Goal: Task Accomplishment & Management: Complete application form

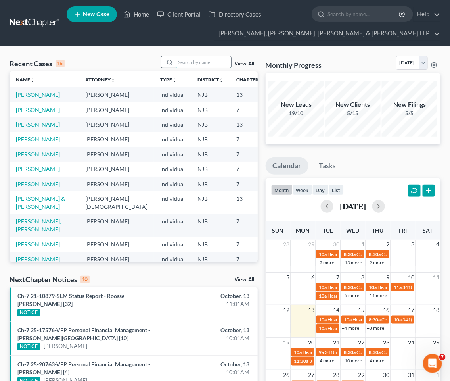
click at [198, 61] on input "search" at bounding box center [204, 62] width 56 height 12
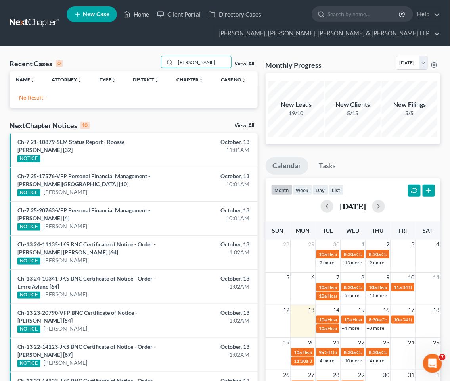
drag, startPoint x: 203, startPoint y: 61, endPoint x: 126, endPoint y: 60, distance: 77.0
click at [126, 60] on div "Recent Cases 0 [PERSON_NAME] View All" at bounding box center [134, 63] width 248 height 15
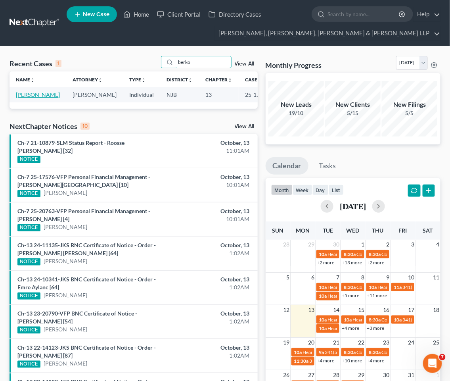
type input "berko"
click at [37, 94] on link "[PERSON_NAME]" at bounding box center [38, 94] width 44 height 7
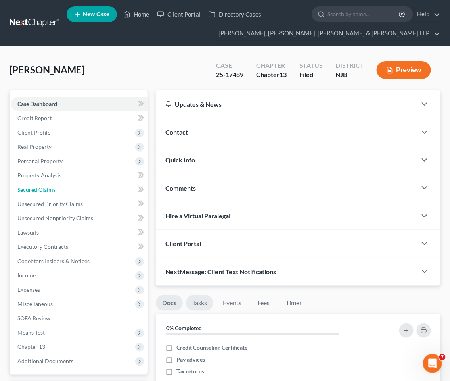
drag, startPoint x: 38, startPoint y: 187, endPoint x: 193, endPoint y: 304, distance: 194.6
click at [38, 186] on span "Secured Claims" at bounding box center [36, 189] width 38 height 7
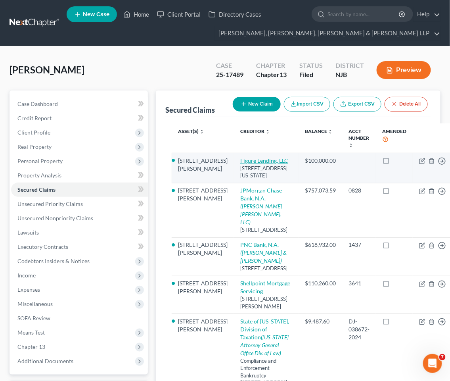
drag, startPoint x: 231, startPoint y: 198, endPoint x: 215, endPoint y: 159, distance: 42.4
click at [234, 159] on td "Figure Lending, LLC [STREET_ADDRESS][US_STATE]" at bounding box center [266, 168] width 65 height 30
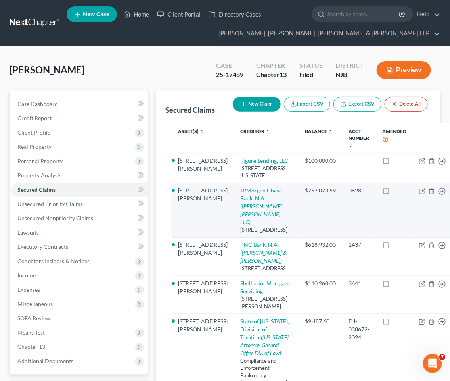
copy td "Figure Lending, LLC [STREET_ADDRESS][US_STATE]"
drag, startPoint x: 232, startPoint y: 262, endPoint x: 214, endPoint y: 211, distance: 53.5
click at [234, 211] on td "JPMorgan Chase Bank, N.A. ([PERSON_NAME] [PERSON_NAME], LLC) [STREET_ADDRESS]" at bounding box center [266, 210] width 65 height 54
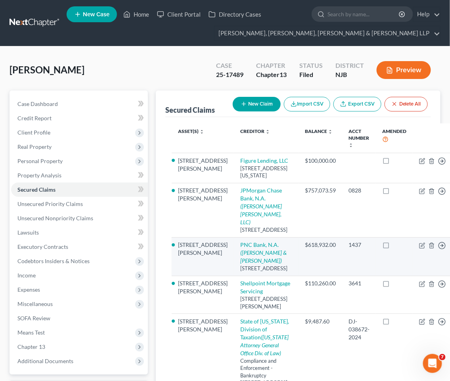
copy td "JPMorgan Chase Bank, N.A. ([PERSON_NAME] [PERSON_NAME], LLC) [STREET_ADDRESS]"
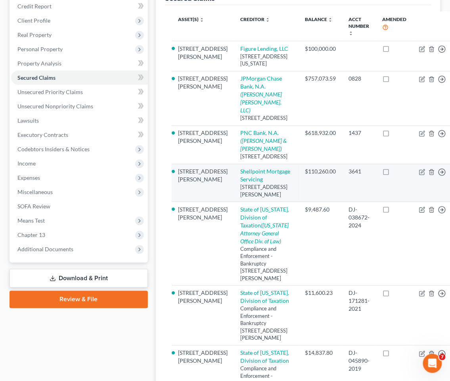
scroll to position [132, 0]
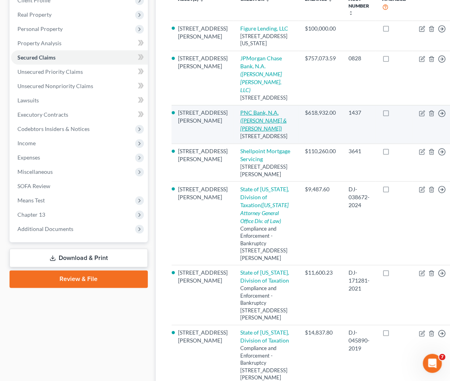
drag, startPoint x: 240, startPoint y: 182, endPoint x: 219, endPoint y: 141, distance: 45.8
click at [234, 137] on td "PNC Bank, N.A. ([PERSON_NAME] & [PERSON_NAME]) [STREET_ADDRESS]" at bounding box center [266, 124] width 65 height 38
copy td "PNC Bank, N.A. ([PERSON_NAME] & [PERSON_NAME]) [STREET_ADDRESS]"
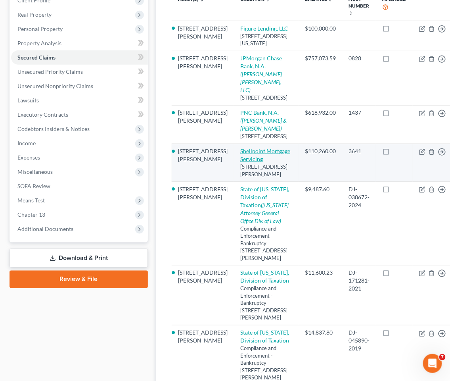
drag, startPoint x: 231, startPoint y: 244, endPoint x: 216, endPoint y: 194, distance: 52.3
click at [234, 182] on td "Shellpoint Mortgage Servicing [STREET_ADDRESS][PERSON_NAME]" at bounding box center [266, 163] width 65 height 38
drag, startPoint x: 237, startPoint y: 242, endPoint x: 226, endPoint y: 240, distance: 10.8
click at [240, 178] on div "[STREET_ADDRESS][PERSON_NAME]" at bounding box center [266, 170] width 52 height 15
drag, startPoint x: 233, startPoint y: 241, endPoint x: 214, endPoint y: 195, distance: 49.8
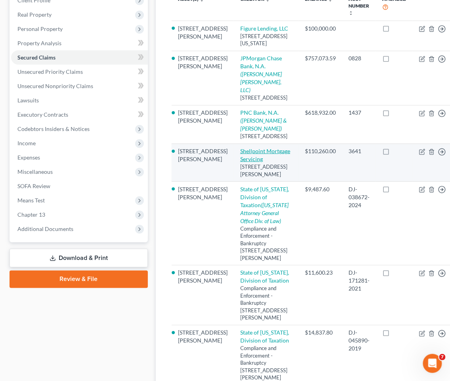
click at [234, 182] on td "Shellpoint Mortgage Servicing [STREET_ADDRESS][PERSON_NAME]" at bounding box center [266, 163] width 65 height 38
copy td "Shellpoint Mortgage Servicing [STREET_ADDRESS][PERSON_NAME]"
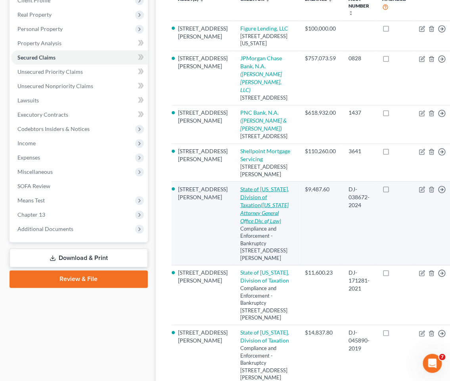
drag, startPoint x: 209, startPoint y: 254, endPoint x: 237, endPoint y: 275, distance: 34.0
click at [265, 265] on td "State of [US_STATE], Division of Taxation ([US_STATE] Attorney General Office D…" at bounding box center [266, 224] width 65 height 84
copy td "State of [US_STATE], Division of Taxation ([US_STATE] Attorney General Office D…"
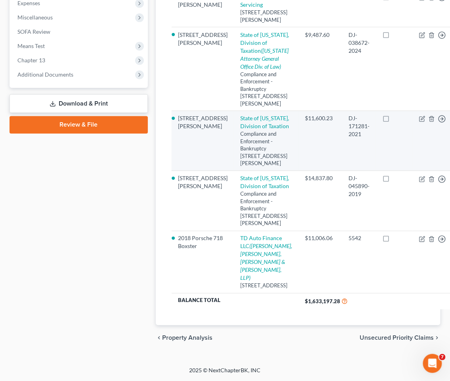
scroll to position [352, 0]
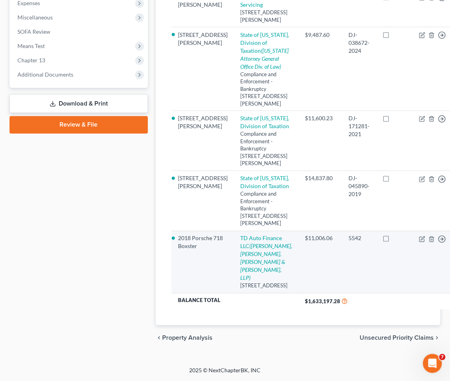
drag, startPoint x: 212, startPoint y: 283, endPoint x: 239, endPoint y: 334, distance: 57.2
click at [239, 293] on td "TD Auto Finance LLC (Schiller, Knapp, [PERSON_NAME] & [PERSON_NAME], LLP) [GEOG…" at bounding box center [266, 262] width 65 height 62
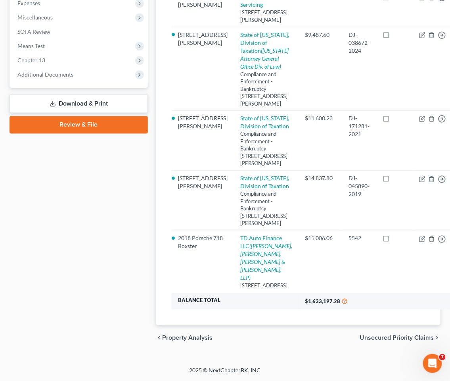
copy td "TD Auto Finance LLC (Schiller, Knapp, [PERSON_NAME] & [PERSON_NAME], LLP) [GEOG…"
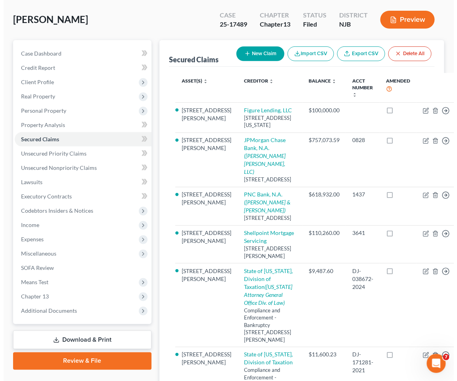
scroll to position [44, 0]
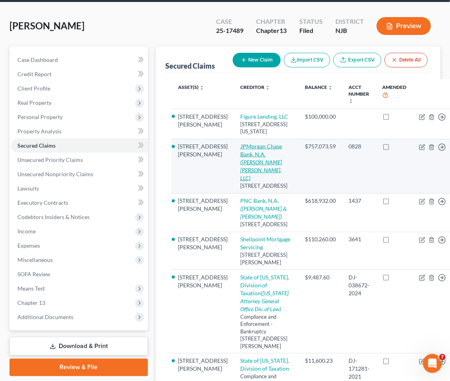
click at [240, 181] on icon "([PERSON_NAME] [PERSON_NAME], LLC)" at bounding box center [261, 170] width 42 height 23
select select "36"
select select "2"
select select "0"
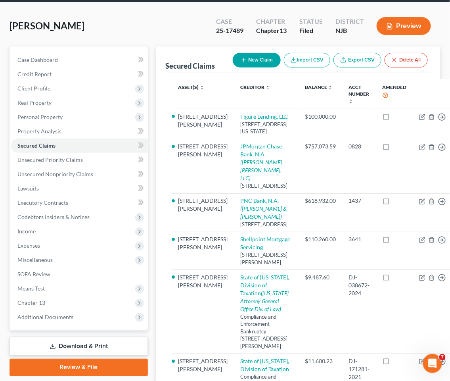
click at [229, 187] on select "Select Surrender Redeem Reaffirm Avoid Other" at bounding box center [271, 188] width 85 height 14
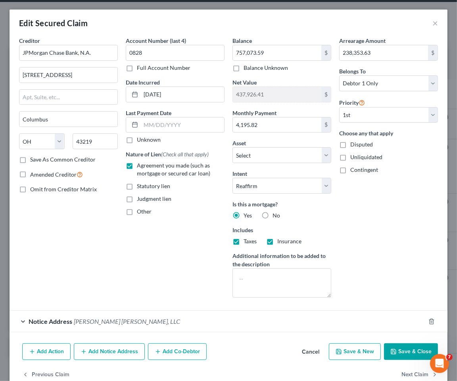
click at [152, 319] on span "[PERSON_NAME] [PERSON_NAME], LLC" at bounding box center [127, 321] width 106 height 8
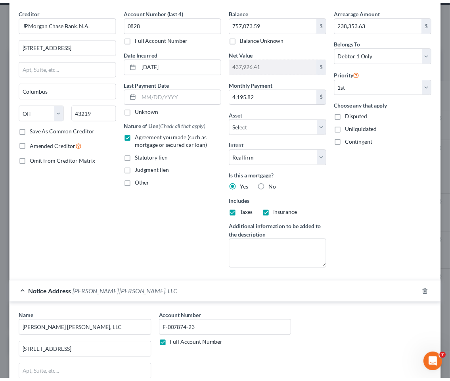
scroll to position [167, 0]
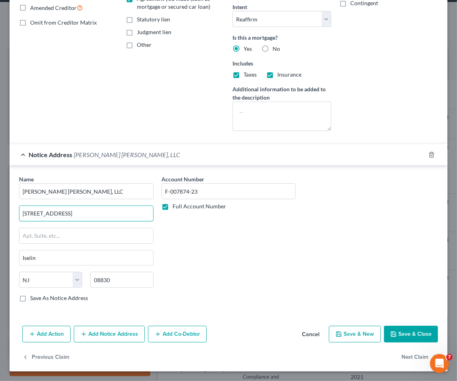
drag, startPoint x: 129, startPoint y: 209, endPoint x: 4, endPoint y: 209, distance: 125.0
click at [4, 209] on div "Edit Secured Claim × Creditor * JPMorgan Chase Bank, N.A. [GEOGRAPHIC_DATA][US_…" at bounding box center [228, 190] width 457 height 381
click at [300, 334] on button "Cancel" at bounding box center [311, 335] width 30 height 16
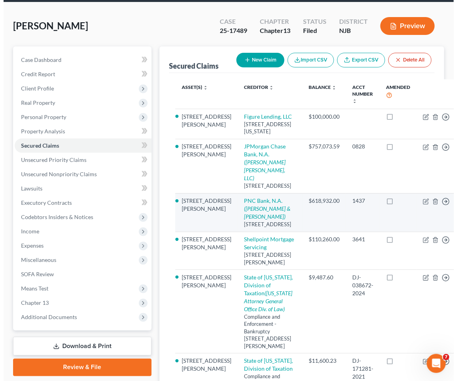
scroll to position [88, 0]
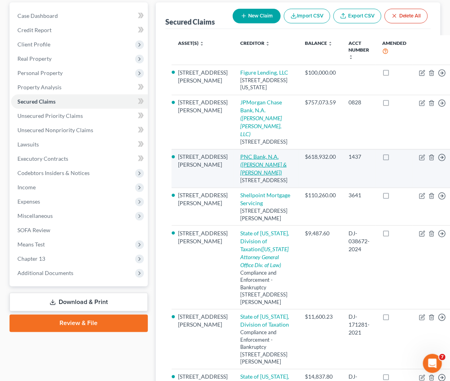
click at [240, 176] on icon "([PERSON_NAME] & [PERSON_NAME])" at bounding box center [263, 168] width 46 height 15
select select "36"
select select "7"
select select "0"
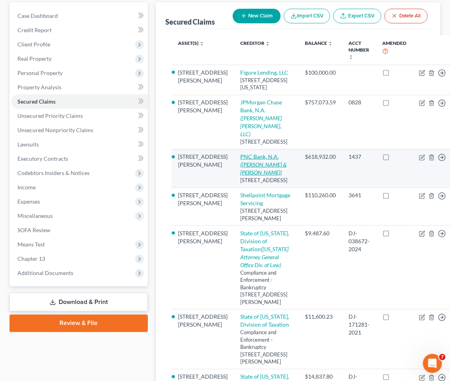
select select "33"
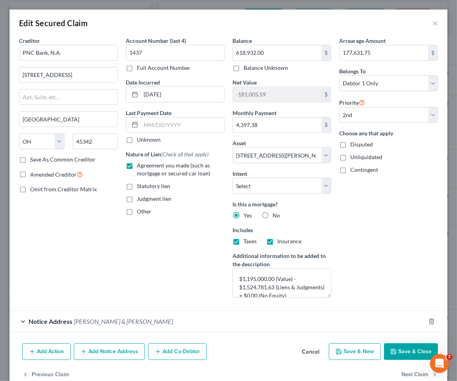
click at [106, 323] on span "[PERSON_NAME] & [PERSON_NAME]" at bounding box center [123, 321] width 99 height 8
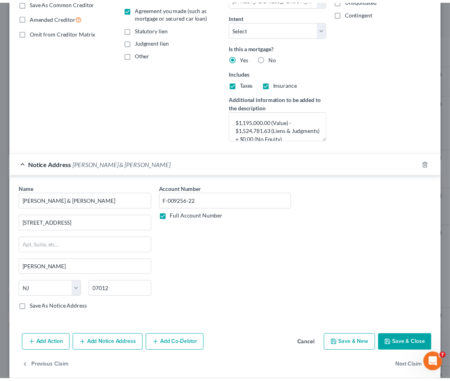
scroll to position [167, 0]
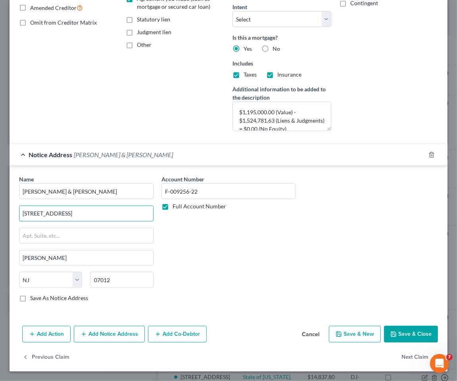
drag, startPoint x: 105, startPoint y: 214, endPoint x: 17, endPoint y: 215, distance: 88.1
click at [17, 215] on div "Name * [PERSON_NAME] & [PERSON_NAME] [STREET_ADDRESS][GEOGRAPHIC_DATA][PERSON_N…" at bounding box center [86, 241] width 142 height 133
drag, startPoint x: 304, startPoint y: 332, endPoint x: 114, endPoint y: 283, distance: 196.2
click at [304, 332] on button "Cancel" at bounding box center [311, 335] width 30 height 16
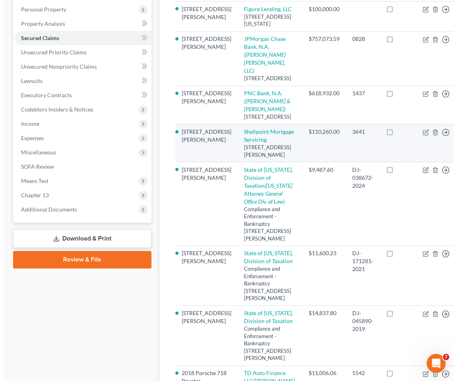
scroll to position [176, 0]
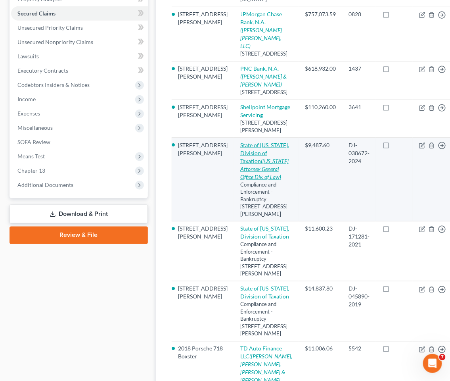
click at [240, 180] on icon "([US_STATE] Attorney General Office Div. of Law)" at bounding box center [264, 169] width 48 height 23
select select "33"
select select "7"
select select "0"
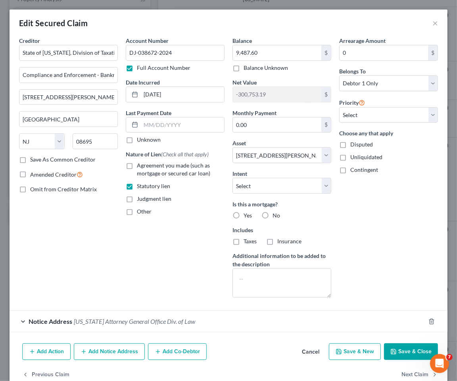
scroll to position [18, 0]
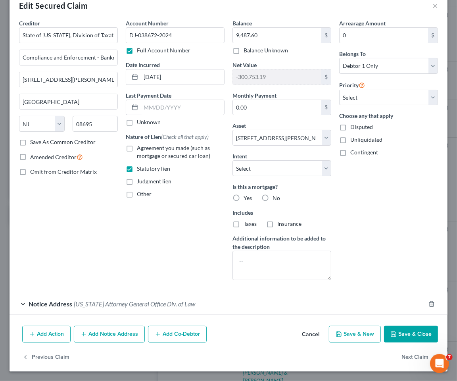
click at [139, 304] on span "[US_STATE] Attorney General Office Div. of Law" at bounding box center [134, 304] width 121 height 8
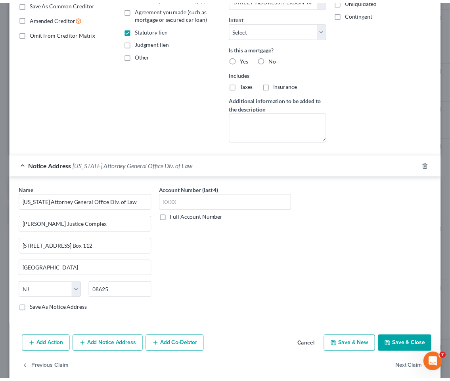
scroll to position [167, 0]
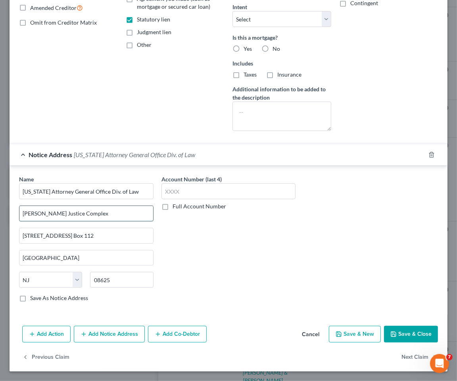
drag, startPoint x: 117, startPoint y: 215, endPoint x: 38, endPoint y: 209, distance: 79.9
click at [7, 213] on div "Edit Secured Claim × Creditor * State of [US_STATE], Division of Taxation Compl…" at bounding box center [228, 190] width 457 height 381
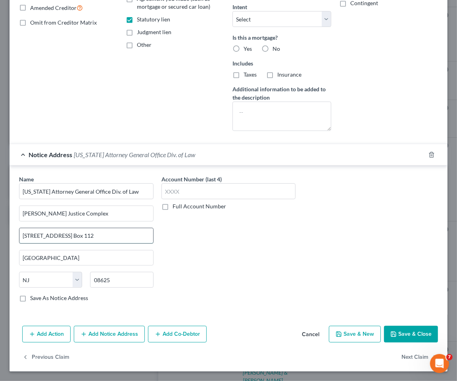
drag, startPoint x: 102, startPoint y: 232, endPoint x: 20, endPoint y: 231, distance: 81.3
click at [20, 231] on input "[STREET_ADDRESS] Box 112" at bounding box center [86, 235] width 134 height 15
click at [307, 328] on button "Cancel" at bounding box center [311, 335] width 30 height 16
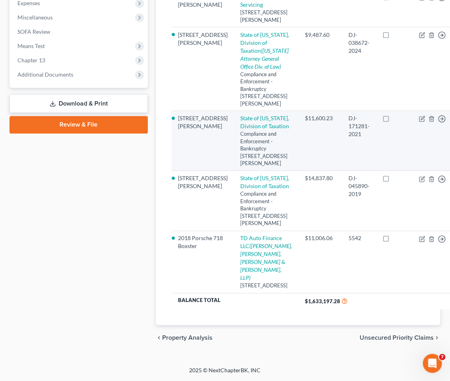
scroll to position [397, 0]
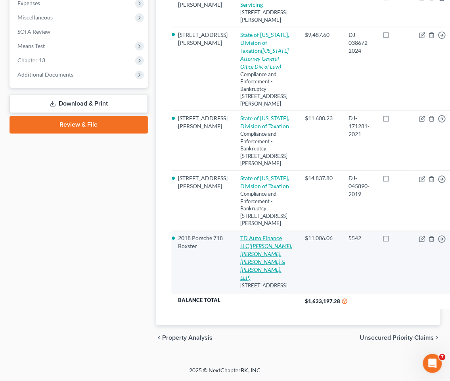
click at [240, 246] on icon "([PERSON_NAME], [PERSON_NAME], [PERSON_NAME] & [PERSON_NAME], LLP)" at bounding box center [266, 262] width 52 height 38
select select "23"
select select "11"
select select "2"
select select "0"
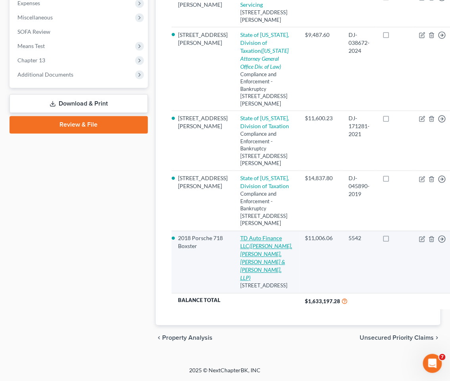
select select "0"
select select "33"
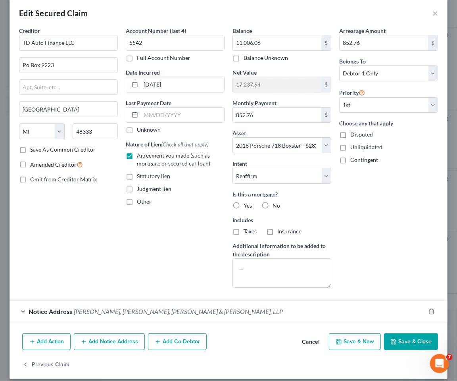
scroll to position [18, 0]
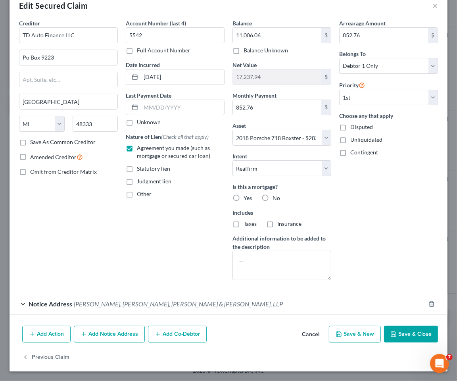
click at [157, 300] on span "[PERSON_NAME], [PERSON_NAME], [PERSON_NAME] & [PERSON_NAME], LLP" at bounding box center [178, 304] width 209 height 8
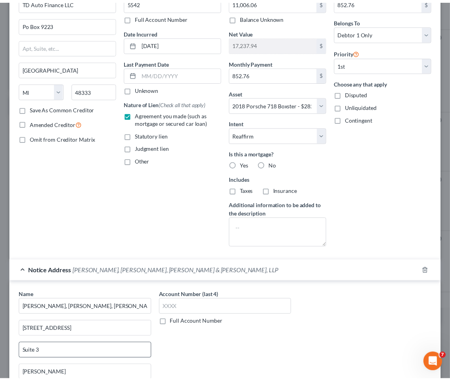
scroll to position [167, 0]
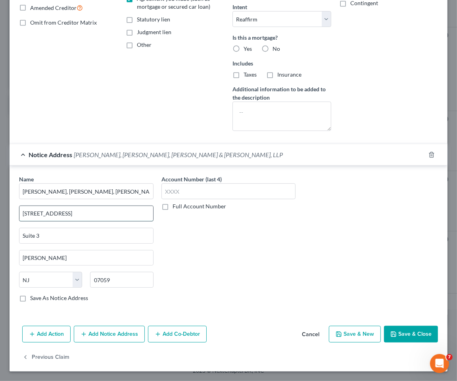
drag, startPoint x: 65, startPoint y: 214, endPoint x: 21, endPoint y: 214, distance: 44.4
click at [21, 214] on input "[STREET_ADDRESS]" at bounding box center [86, 213] width 134 height 15
drag, startPoint x: 300, startPoint y: 334, endPoint x: 300, endPoint y: 378, distance: 44.0
click at [300, 334] on button "Cancel" at bounding box center [311, 335] width 30 height 16
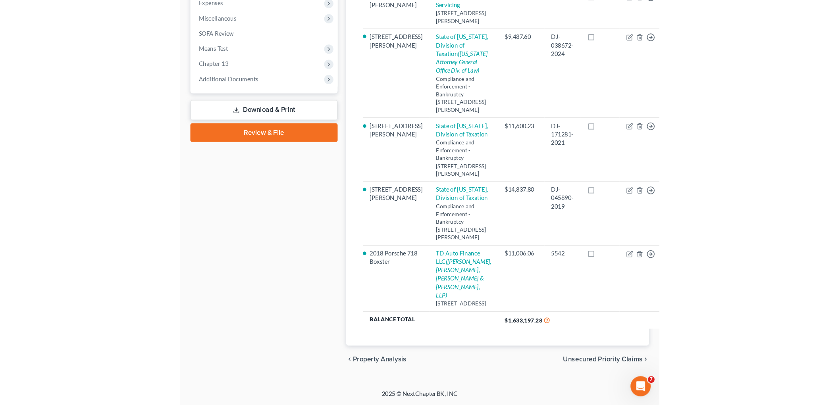
scroll to position [30, 0]
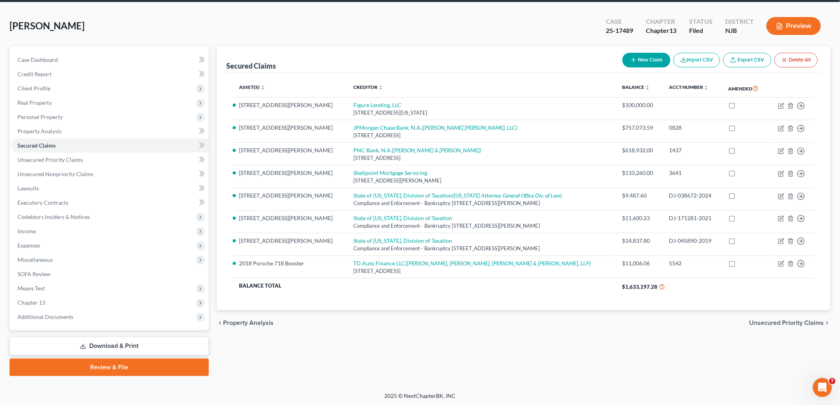
click at [450, 324] on span "Unsecured Priority Claims" at bounding box center [786, 323] width 75 height 6
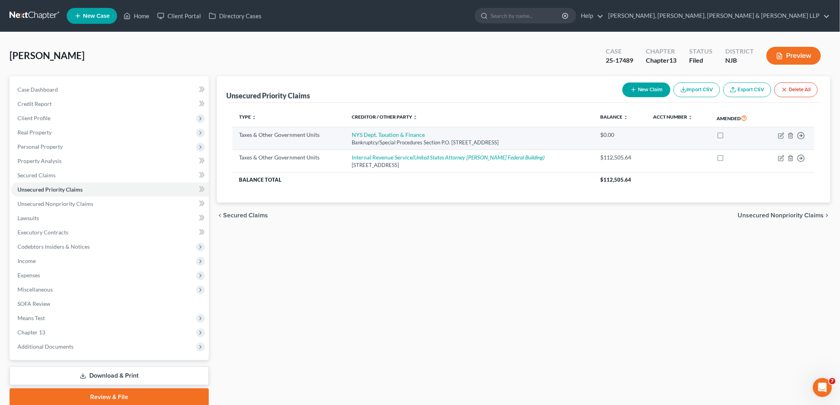
drag, startPoint x: 526, startPoint y: 139, endPoint x: 351, endPoint y: 136, distance: 174.6
click at [351, 136] on td "NYS Dept. Taxation & Finance Bankruptcy/Special Procedures Section P.O. [STREET…" at bounding box center [469, 138] width 249 height 23
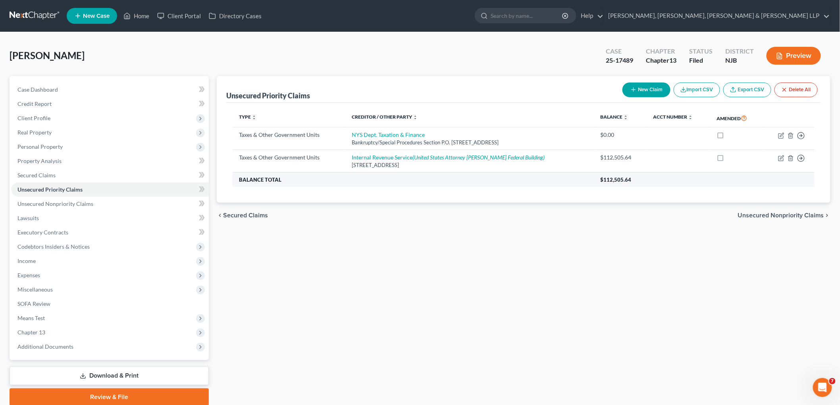
copy td "NYS Dept. Taxation & Finance Bankruptcy/Special Procedures Section P.O. [STREET…"
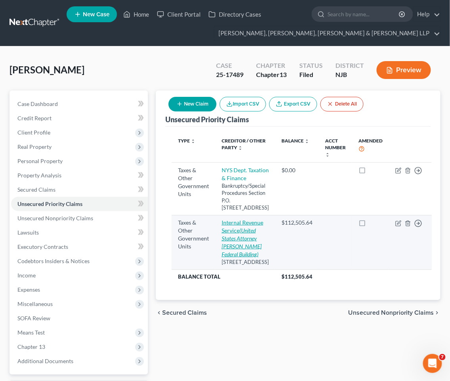
drag, startPoint x: 240, startPoint y: 284, endPoint x: 221, endPoint y: 228, distance: 59.5
click at [221, 228] on td "Internal Revenue Service (United States Attorney [PERSON_NAME][GEOGRAPHIC_DATA]…" at bounding box center [245, 242] width 60 height 54
copy td "Internal Revenue Service (United States Attorney [PERSON_NAME][GEOGRAPHIC_DATA]…"
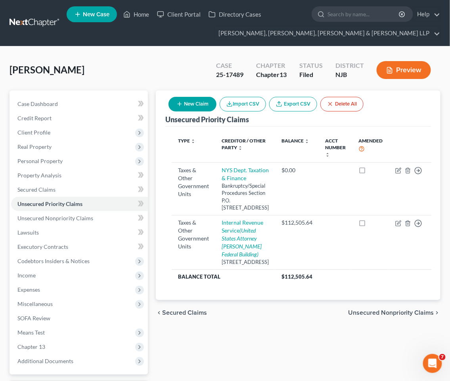
click at [374, 316] on span "Unsecured Nonpriority Claims" at bounding box center [391, 312] width 86 height 6
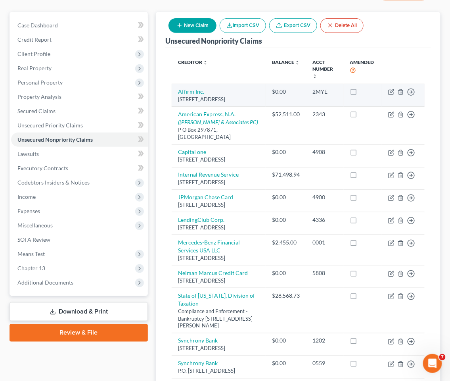
scroll to position [44, 0]
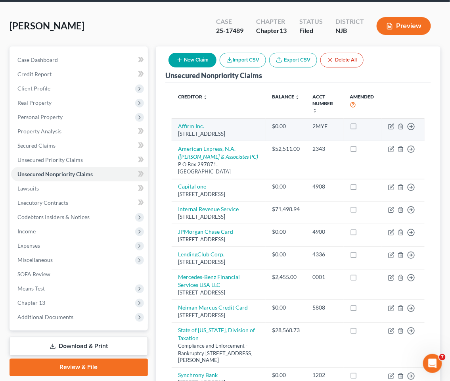
drag, startPoint x: 226, startPoint y: 142, endPoint x: 177, endPoint y: 126, distance: 51.6
click at [177, 126] on td "Affirm Inc. [STREET_ADDRESS]" at bounding box center [219, 130] width 94 height 23
copy td "Affirm Inc. [STREET_ADDRESS]"
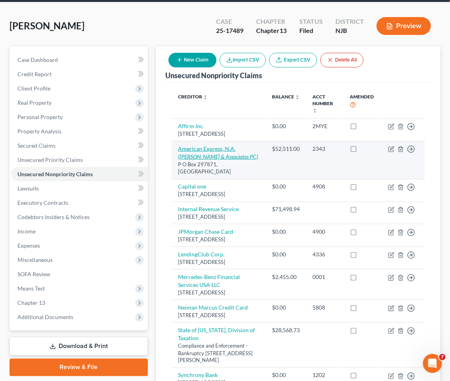
drag, startPoint x: 201, startPoint y: 179, endPoint x: 179, endPoint y: 157, distance: 31.1
click at [179, 157] on td "American Express, N.A. ([PERSON_NAME] & Associates PC) P O Box 297871, [GEOGRAP…" at bounding box center [219, 160] width 94 height 38
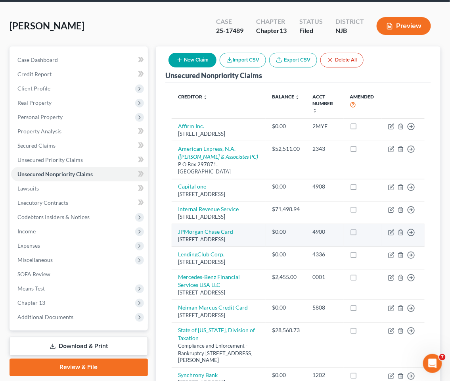
copy td "American Express, N.A. ([PERSON_NAME] & Associates PC) P O Box 297871, [GEOGRAP…"
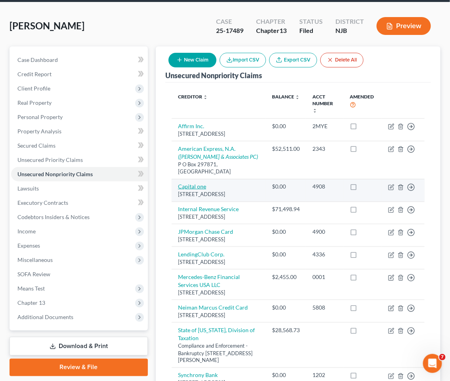
drag, startPoint x: 176, startPoint y: 191, endPoint x: 186, endPoint y: 196, distance: 11.5
click at [195, 202] on td "Capital [STREET_ADDRESS]" at bounding box center [219, 190] width 94 height 23
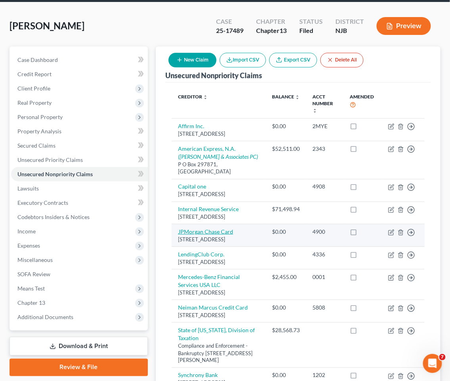
drag, startPoint x: 234, startPoint y: 271, endPoint x: 178, endPoint y: 256, distance: 58.6
click at [178, 247] on td "JPMorgan Chase Card [STREET_ADDRESS]" at bounding box center [219, 235] width 94 height 23
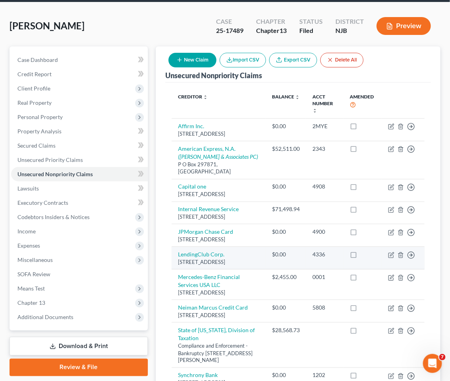
drag, startPoint x: 225, startPoint y: 300, endPoint x: 176, endPoint y: 284, distance: 51.7
click at [176, 269] on td "LendingClub Corp. [STREET_ADDRESS]" at bounding box center [219, 258] width 94 height 23
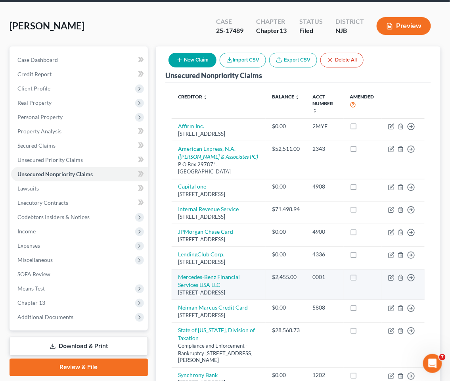
scroll to position [88, 0]
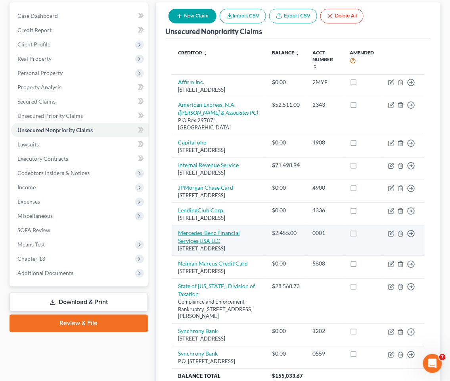
drag, startPoint x: 197, startPoint y: 294, endPoint x: 179, endPoint y: 268, distance: 31.4
click at [179, 256] on td "Mercedes-Benz Financial Services USA LLC [STREET_ADDRESS]" at bounding box center [219, 240] width 94 height 31
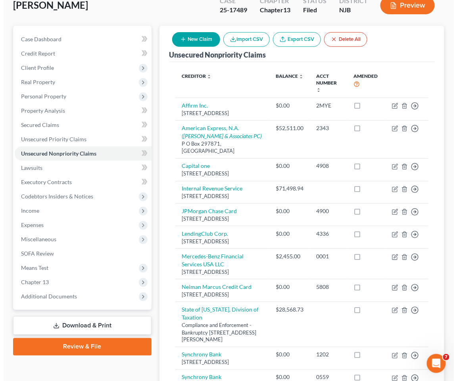
scroll to position [44, 0]
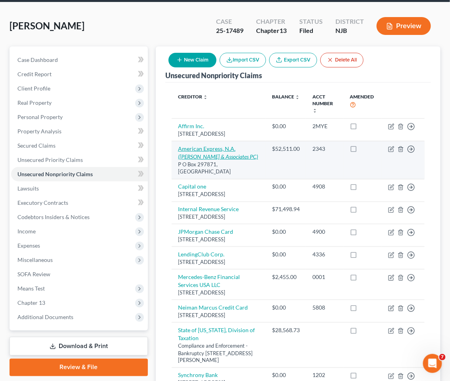
click at [236, 155] on icon "([PERSON_NAME] & Associates PC)" at bounding box center [218, 156] width 80 height 7
select select "9"
select select "2"
select select "0"
select select "33"
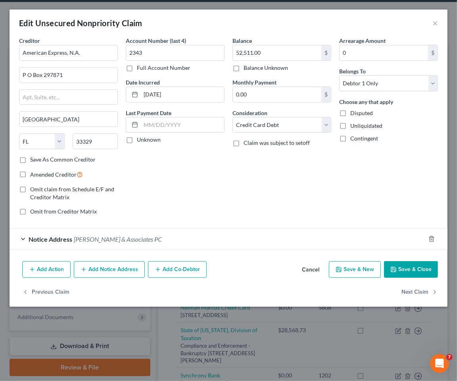
click at [167, 237] on div "Notice Address [PERSON_NAME] & Associates PC" at bounding box center [218, 239] width 416 height 21
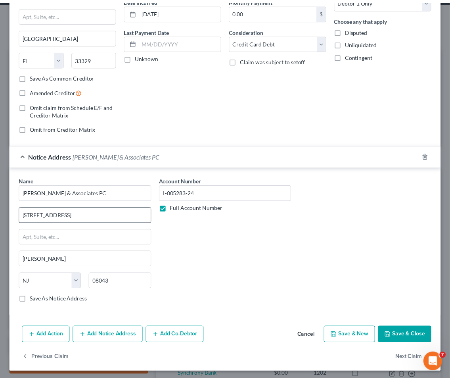
scroll to position [85, 0]
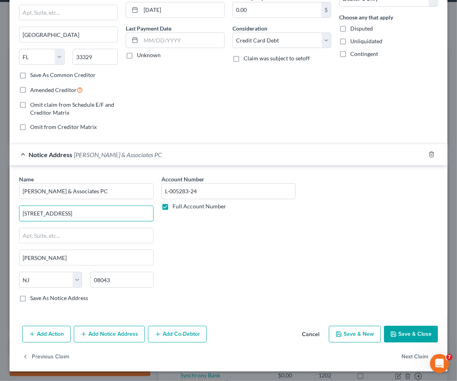
drag, startPoint x: 92, startPoint y: 212, endPoint x: 14, endPoint y: 215, distance: 77.4
click at [14, 215] on div "Name * [PERSON_NAME] & Associates PC [STREET_ADDRESS][GEOGRAPHIC_DATA][PERSON_N…" at bounding box center [229, 239] width 438 height 149
click at [301, 332] on button "Cancel" at bounding box center [311, 335] width 30 height 16
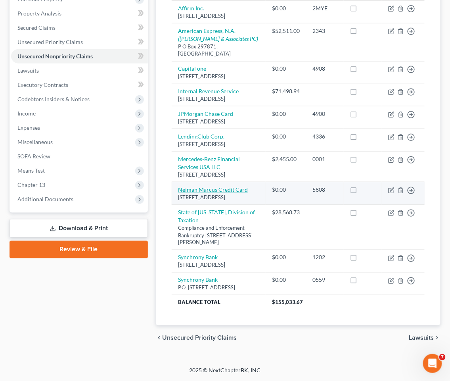
scroll to position [176, 0]
drag, startPoint x: 188, startPoint y: 233, endPoint x: 175, endPoint y: 220, distance: 19.4
click at [175, 205] on td "Neiman Marcus Credit Card Po Box 5253, Carol Stream, IL 60197" at bounding box center [219, 193] width 94 height 23
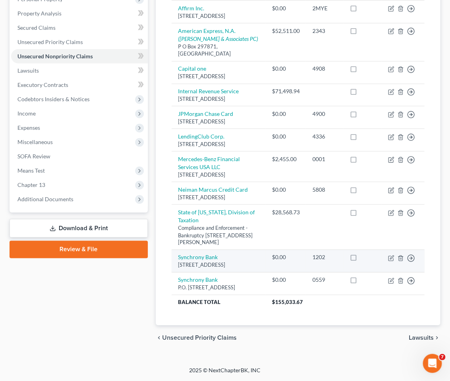
drag, startPoint x: 255, startPoint y: 312, endPoint x: 177, endPoint y: 304, distance: 78.5
click at [177, 273] on td "Synchrony Bank [GEOGRAPHIC_DATA]" at bounding box center [219, 261] width 94 height 23
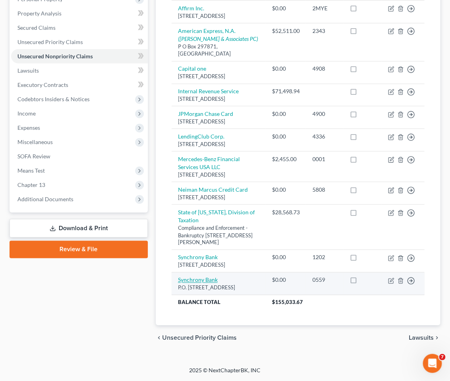
drag, startPoint x: 260, startPoint y: 334, endPoint x: 179, endPoint y: 325, distance: 81.9
click at [179, 295] on td "Synchrony Bank P.O. [STREET_ADDRESS]" at bounding box center [219, 284] width 94 height 23
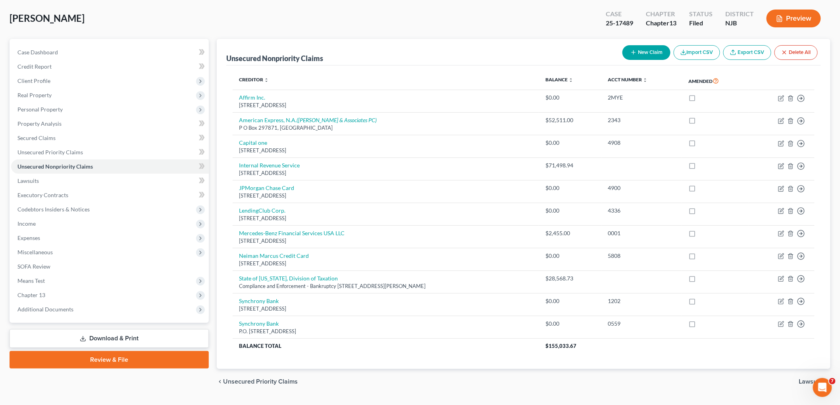
scroll to position [0, 0]
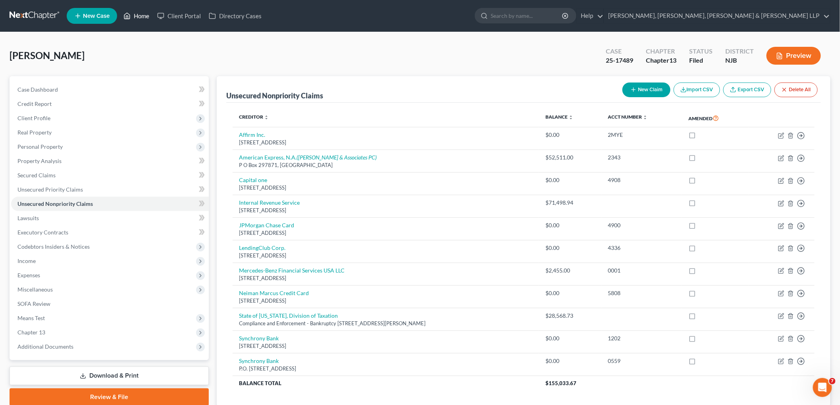
drag, startPoint x: 136, startPoint y: 15, endPoint x: 282, endPoint y: 41, distance: 148.0
click at [136, 14] on link "Home" at bounding box center [136, 16] width 34 height 14
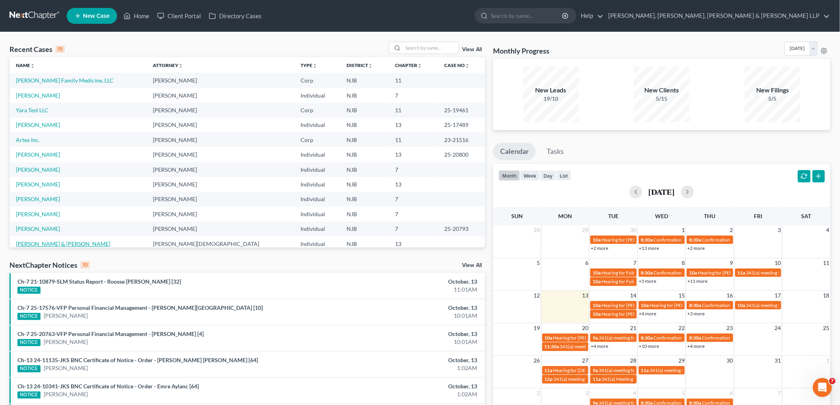
click at [86, 243] on link "[PERSON_NAME] & [PERSON_NAME]" at bounding box center [63, 243] width 94 height 7
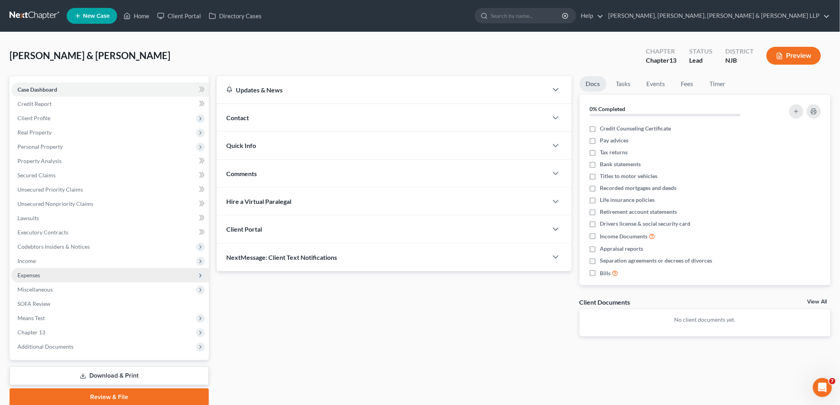
click at [35, 275] on span "Expenses" at bounding box center [28, 275] width 23 height 7
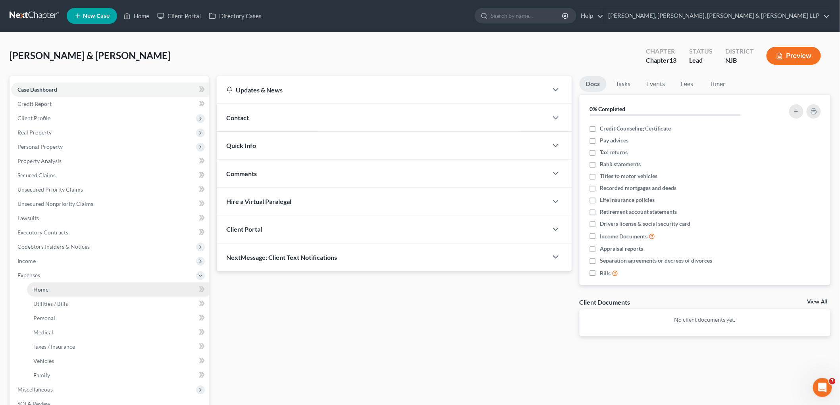
click at [43, 288] on span "Home" at bounding box center [40, 289] width 15 height 7
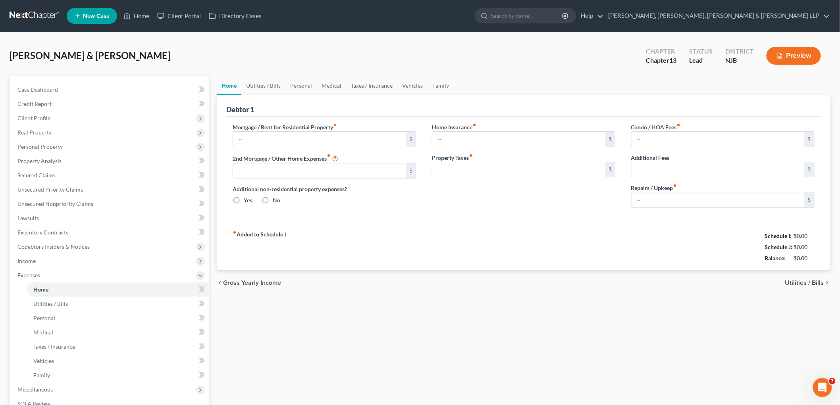
type input "2,274.72"
type input "0.00"
radio input "true"
type input "100.04"
type input "0.00"
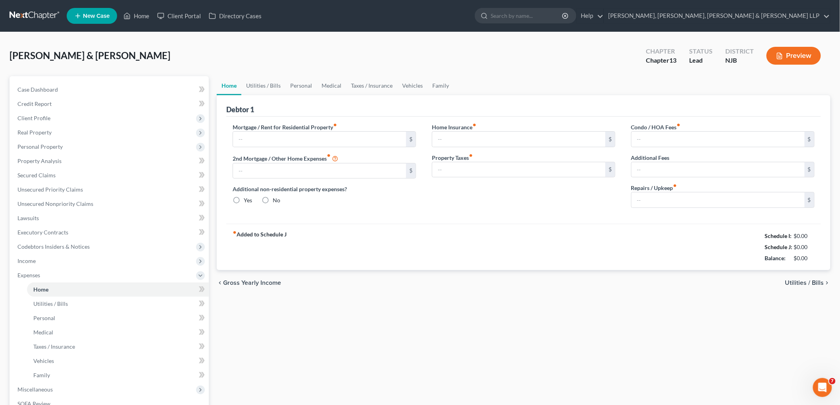
type input "500.00"
type input "0.00"
type input "106.00"
drag, startPoint x: 748, startPoint y: 234, endPoint x: 822, endPoint y: 260, distance: 78.0
click at [450, 260] on div "Debtor 1 Mortgage / Rent for Residential Property fiber_manual_record 2,274.72 …" at bounding box center [523, 182] width 613 height 175
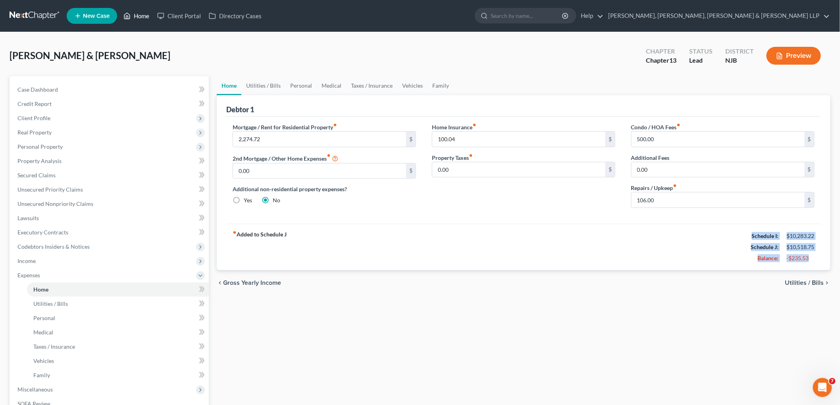
click at [135, 17] on link "Home" at bounding box center [136, 16] width 34 height 14
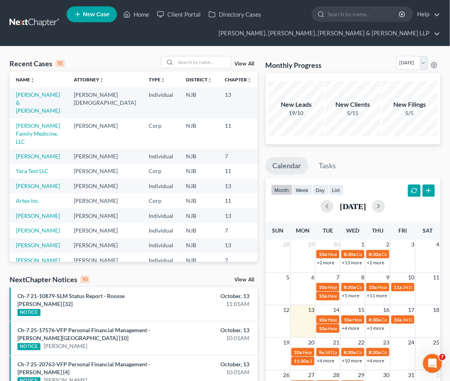
click at [153, 57] on div "Recent Cases 15 View All" at bounding box center [134, 63] width 248 height 15
click at [188, 67] on input "search" at bounding box center [204, 62] width 56 height 12
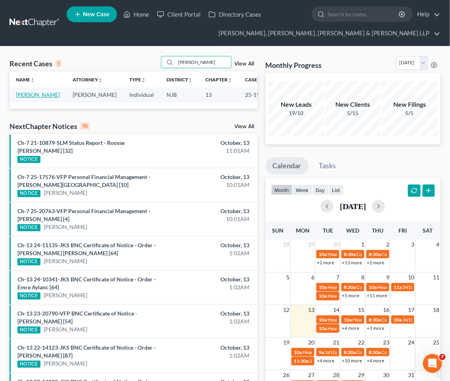
type input "[PERSON_NAME]"
click at [31, 97] on link "[PERSON_NAME]" at bounding box center [38, 94] width 44 height 7
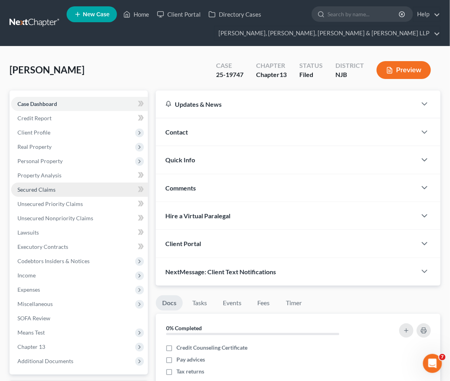
click at [41, 187] on span "Secured Claims" at bounding box center [36, 189] width 38 height 7
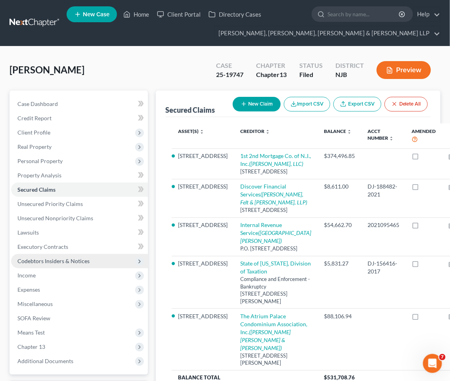
click at [55, 259] on span "Codebtors Insiders & Notices" at bounding box center [53, 261] width 72 height 7
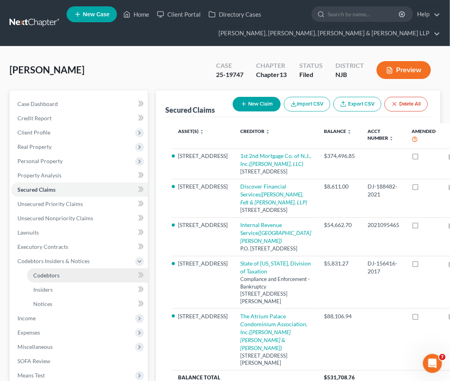
click at [52, 274] on span "Codebtors" at bounding box center [46, 275] width 26 height 7
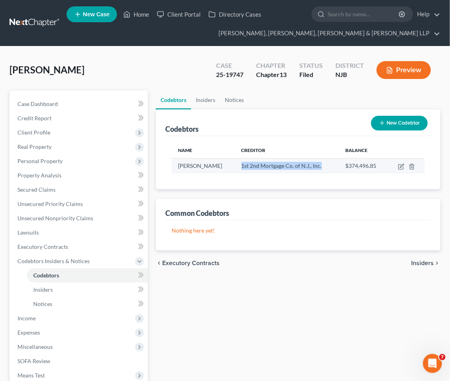
drag, startPoint x: 225, startPoint y: 165, endPoint x: 313, endPoint y: 166, distance: 87.3
click at [313, 166] on td "1st 2nd Mortgage Co. of N.J., Inc." at bounding box center [287, 165] width 104 height 15
click at [288, 306] on div "Codebtors Insiders Notices Codebtors New Codebtor Name Creditor Balance [PERSON…" at bounding box center [298, 276] width 293 height 373
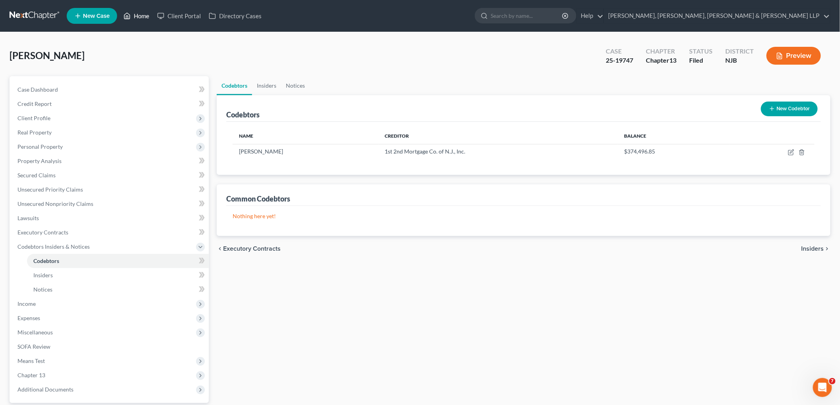
click at [134, 13] on link "Home" at bounding box center [136, 16] width 34 height 14
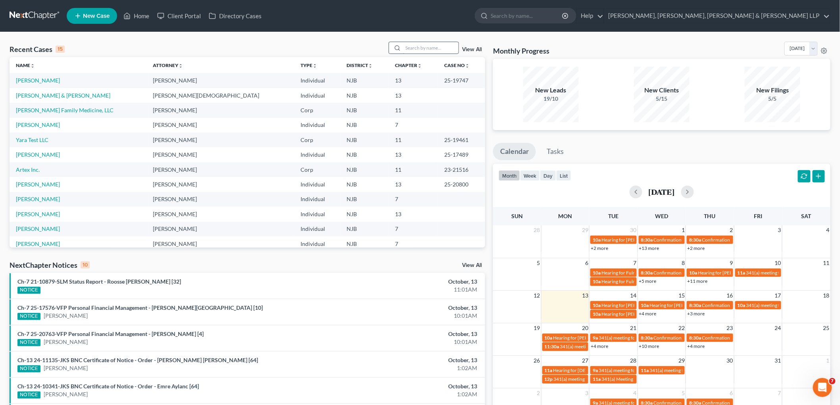
click at [427, 46] on input "search" at bounding box center [431, 48] width 56 height 12
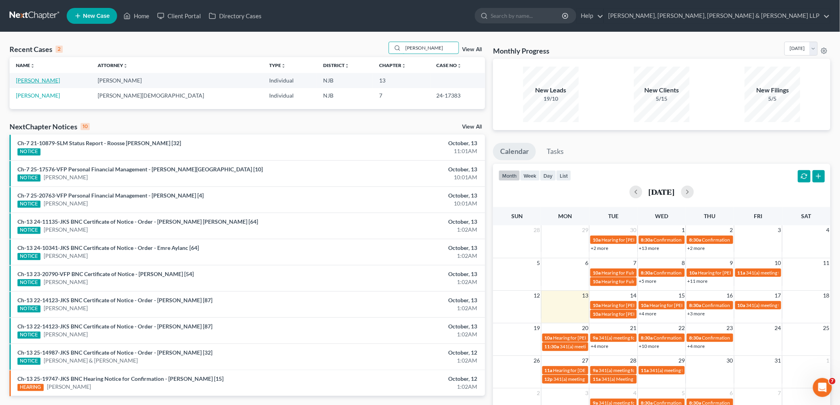
type input "[PERSON_NAME]"
click at [46, 79] on link "[PERSON_NAME]" at bounding box center [38, 80] width 44 height 7
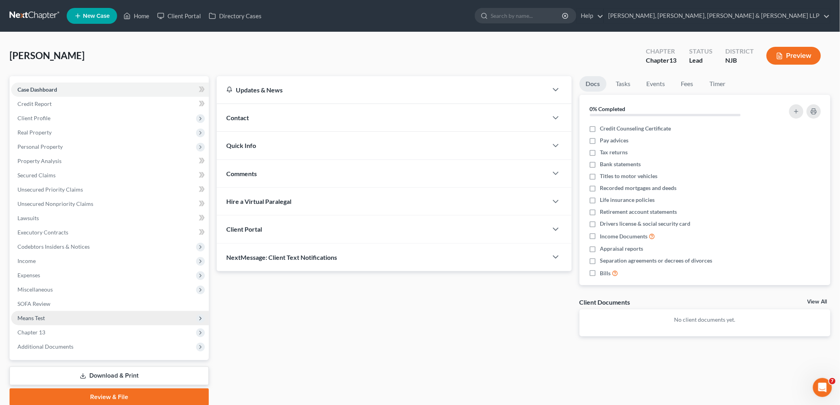
click at [50, 314] on span "Means Test" at bounding box center [110, 318] width 198 height 14
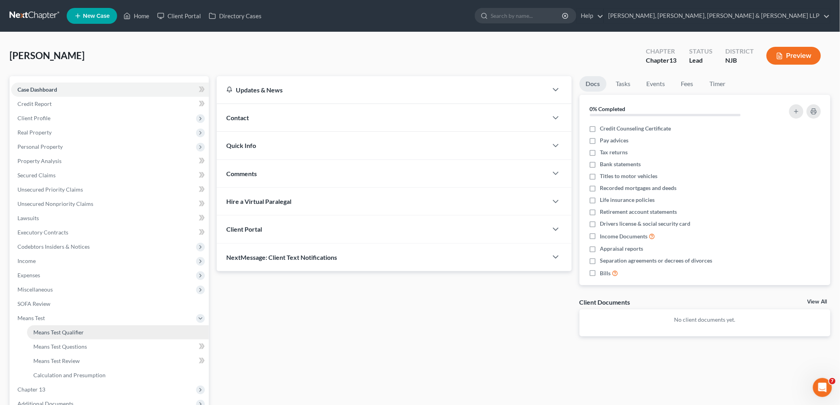
click at [65, 331] on span "Means Test Qualifier" at bounding box center [58, 332] width 50 height 7
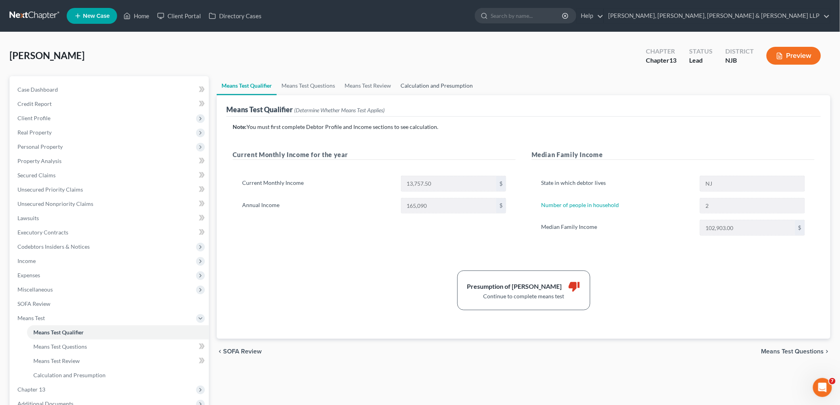
click at [425, 83] on link "Calculation and Presumption" at bounding box center [437, 85] width 82 height 19
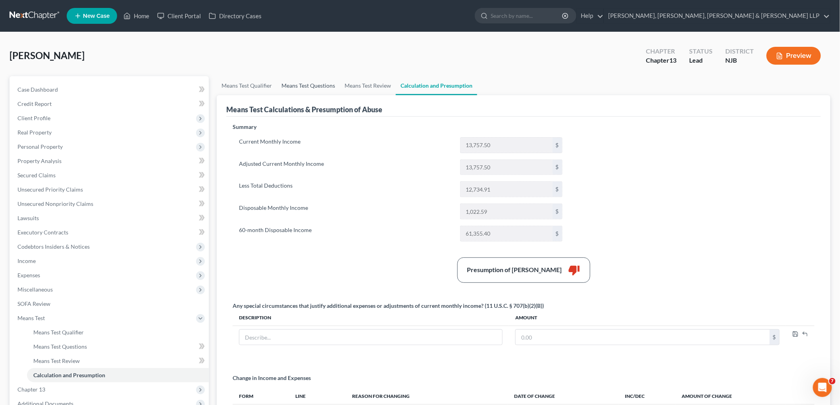
click at [302, 86] on link "Means Test Questions" at bounding box center [308, 85] width 63 height 19
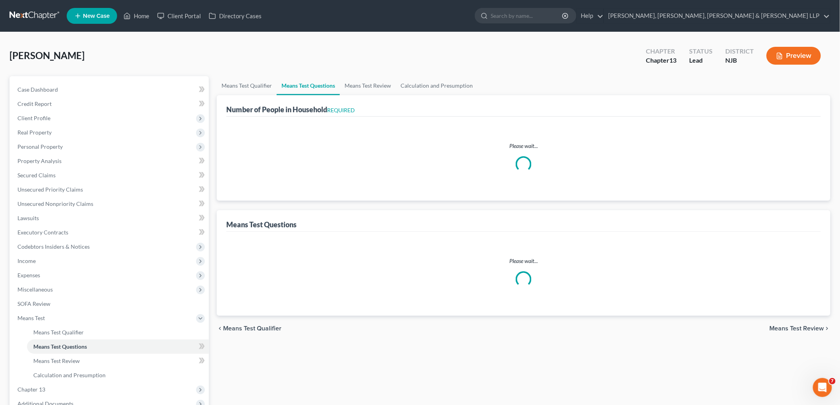
select select "0"
select select "60"
select select "2"
select select "0"
select select "1"
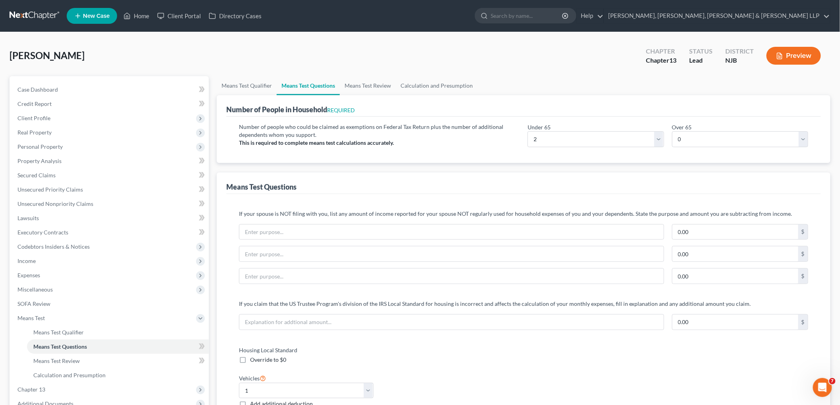
click at [450, 52] on button "Preview" at bounding box center [793, 56] width 54 height 18
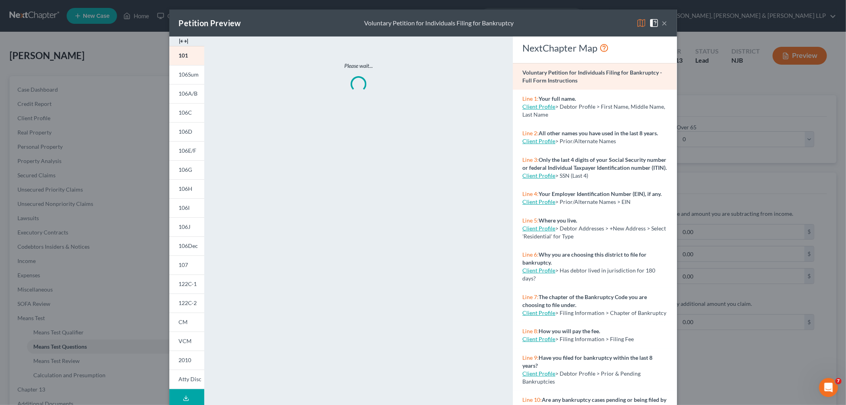
click at [450, 21] on img at bounding box center [642, 23] width 10 height 10
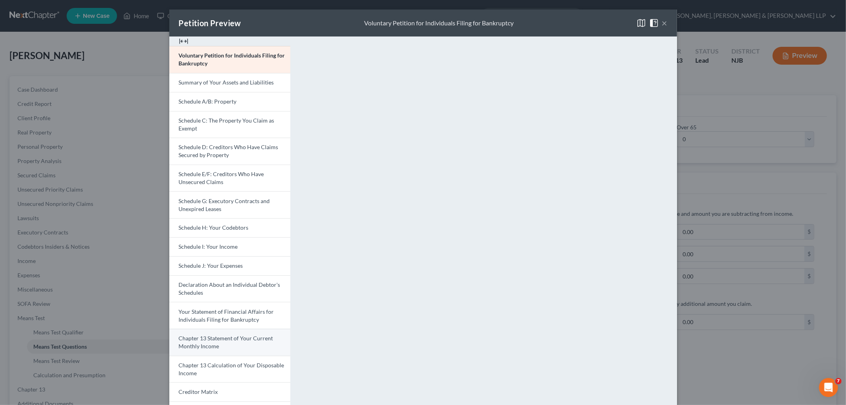
click at [231, 335] on span "Chapter 13 Statement of Your Current Monthly Income" at bounding box center [226, 342] width 94 height 15
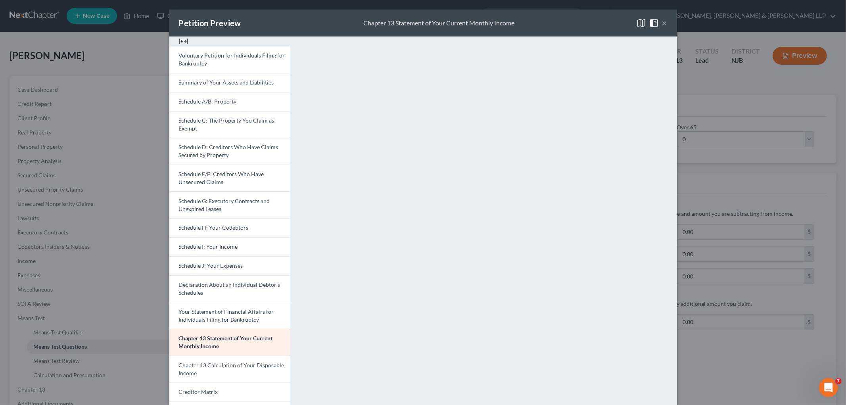
click at [248, 364] on span "Chapter 13 Calculation of Your Disposable Income" at bounding box center [232, 369] width 106 height 15
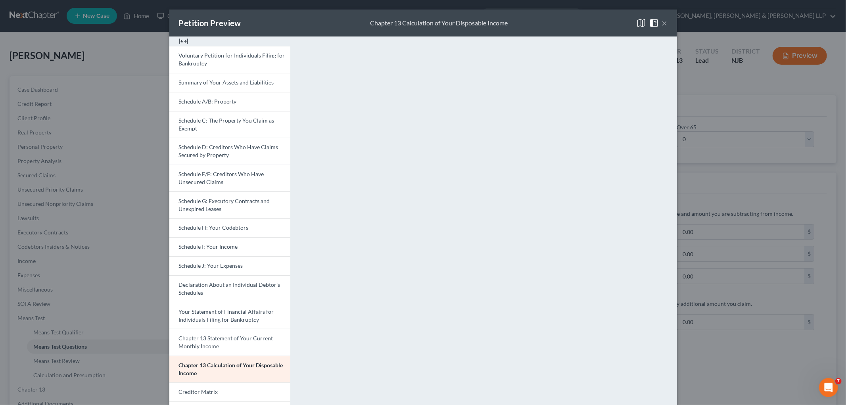
click at [450, 23] on button "×" at bounding box center [665, 23] width 6 height 10
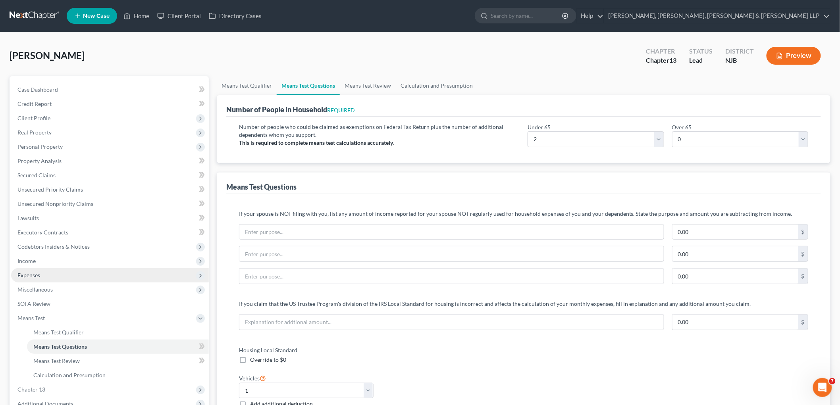
click at [30, 274] on span "Expenses" at bounding box center [28, 275] width 23 height 7
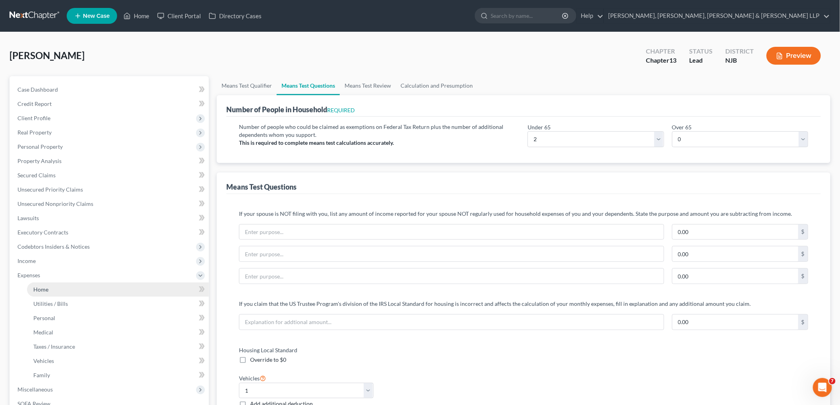
click at [38, 284] on link "Home" at bounding box center [118, 290] width 182 height 14
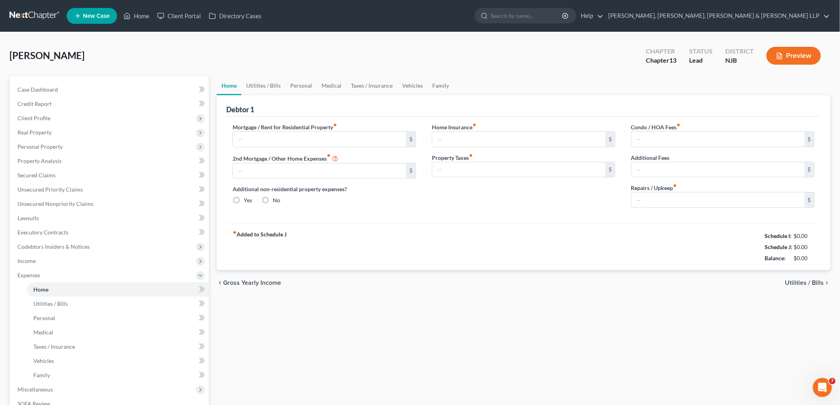
type input "1,425.00"
type input "0.00"
radio input "true"
type input "0.00"
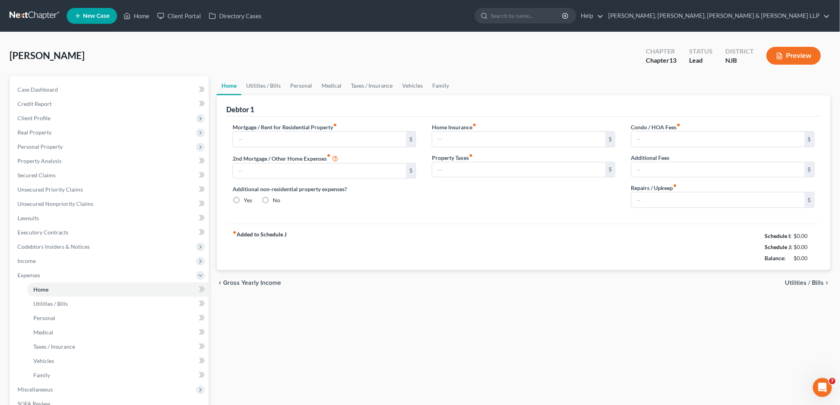
type input "0.00"
type input "175.00"
click at [437, 82] on link "Family" at bounding box center [440, 85] width 26 height 19
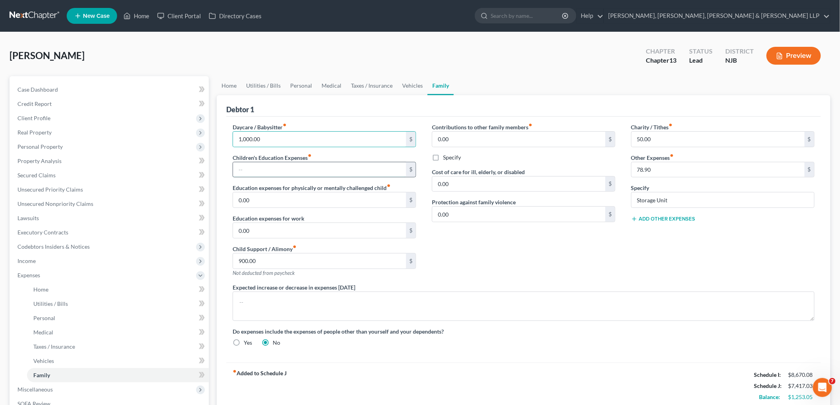
click at [251, 169] on input "text" at bounding box center [319, 169] width 173 height 15
paste input "1,000.00"
type input "1,000.00"
click at [450, 267] on div "Contributions to other family members fiber_manual_record 0.00 $ Specify Cost o…" at bounding box center [523, 203] width 199 height 160
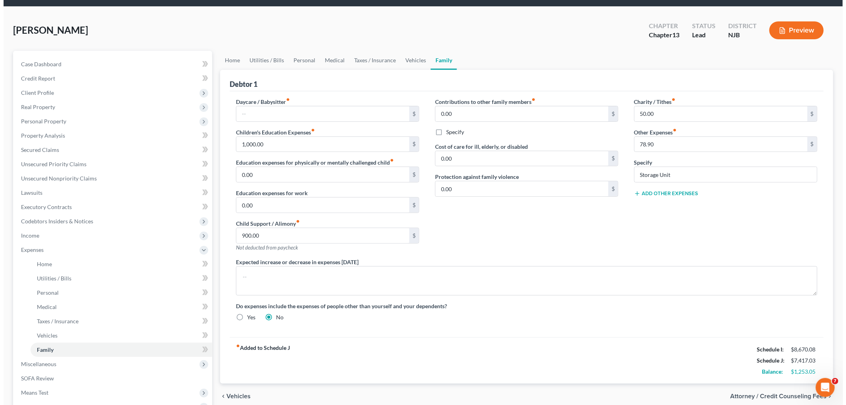
scroll to position [88, 0]
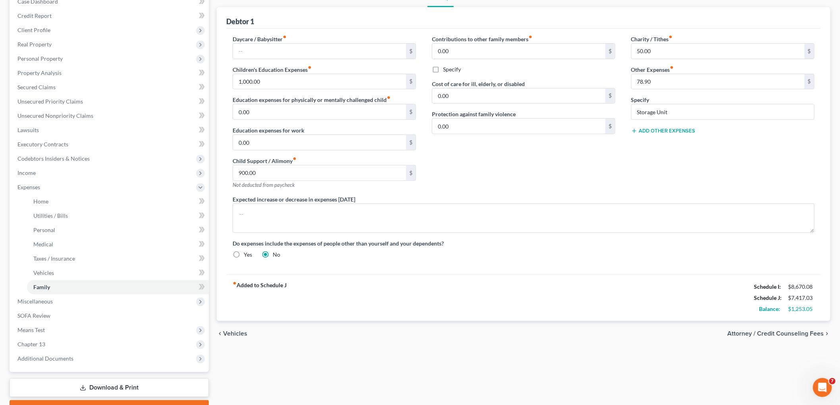
click at [450, 329] on div "chevron_left Vehicles Attorney / Credit Counseling Fees chevron_right" at bounding box center [523, 333] width 613 height 25
click at [450, 333] on span "Attorney / Credit Counseling Fees" at bounding box center [775, 334] width 96 height 6
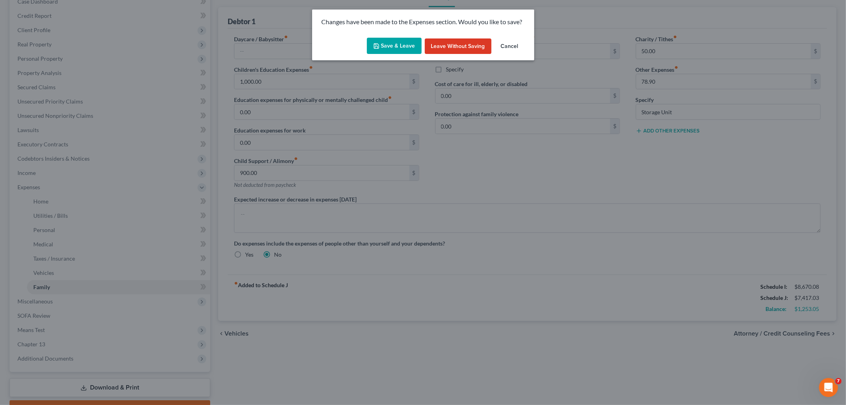
click at [405, 46] on button "Save & Leave" at bounding box center [394, 46] width 55 height 17
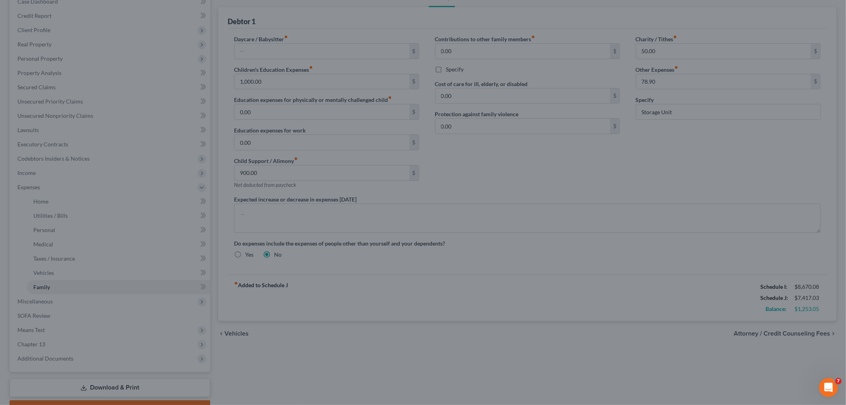
select select "0"
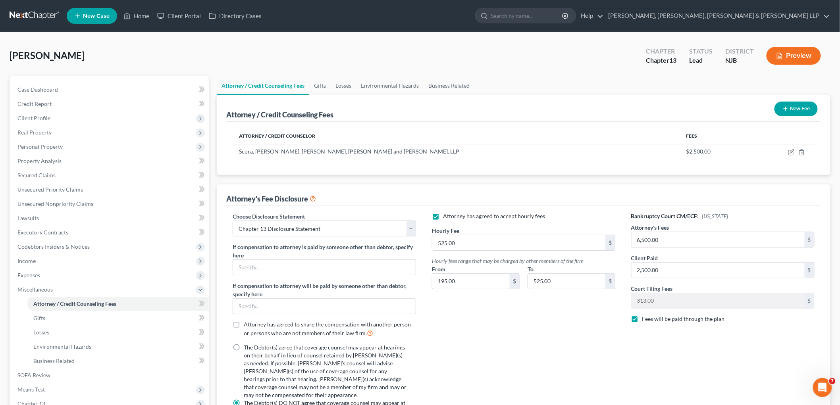
click at [450, 55] on icon "button" at bounding box center [779, 55] width 7 height 7
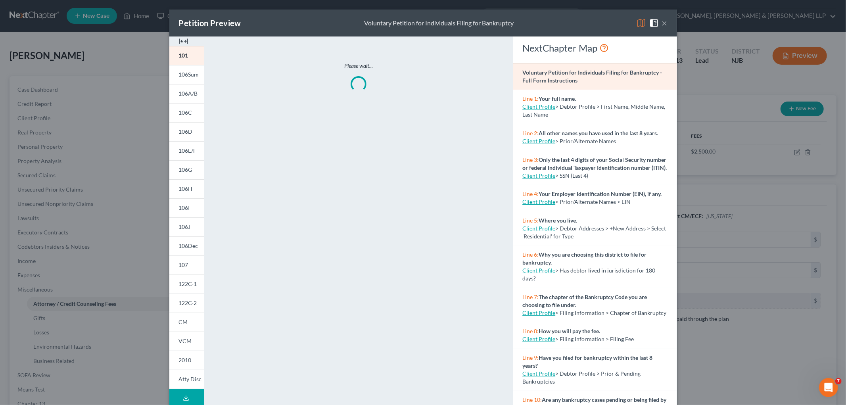
click at [450, 21] on img at bounding box center [642, 23] width 10 height 10
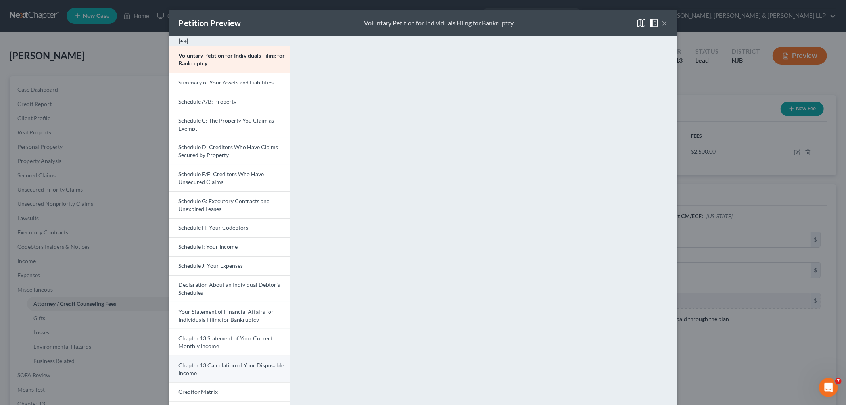
click at [227, 369] on link "Chapter 13 Calculation of Your Disposable Income" at bounding box center [229, 369] width 121 height 27
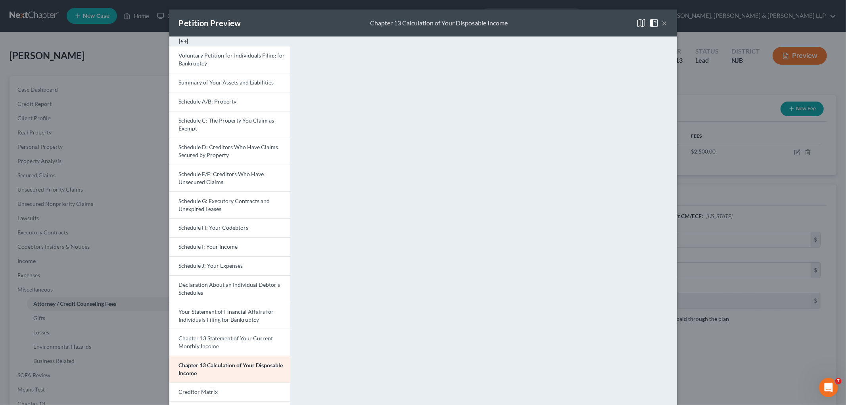
drag, startPoint x: 661, startPoint y: 21, endPoint x: 655, endPoint y: 40, distance: 19.1
click at [450, 21] on button "×" at bounding box center [665, 23] width 6 height 10
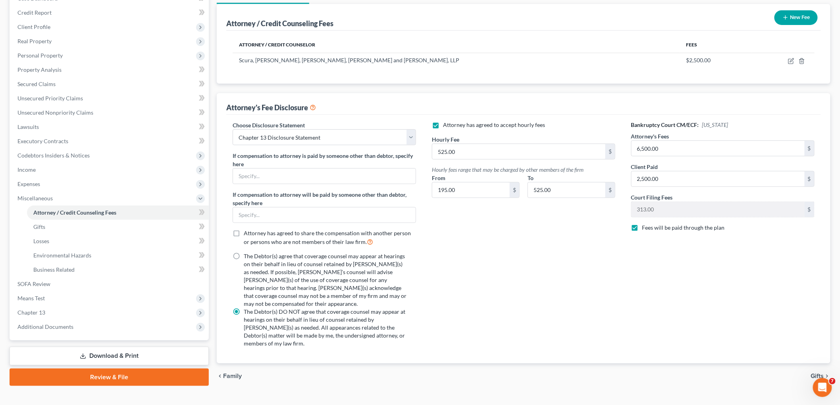
scroll to position [101, 0]
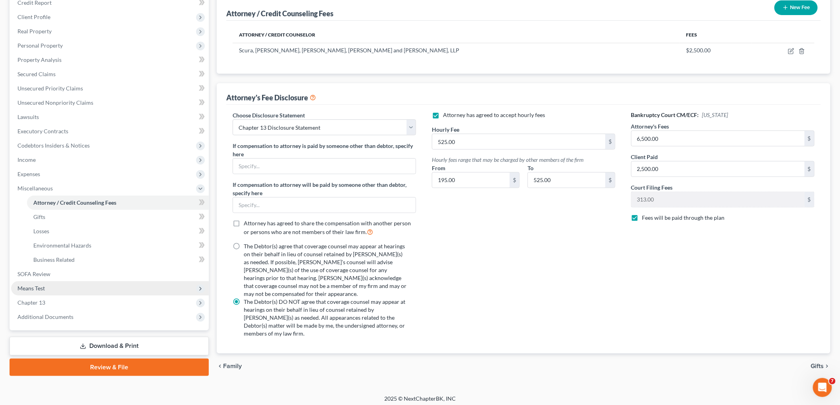
click at [40, 286] on span "Means Test" at bounding box center [30, 288] width 27 height 7
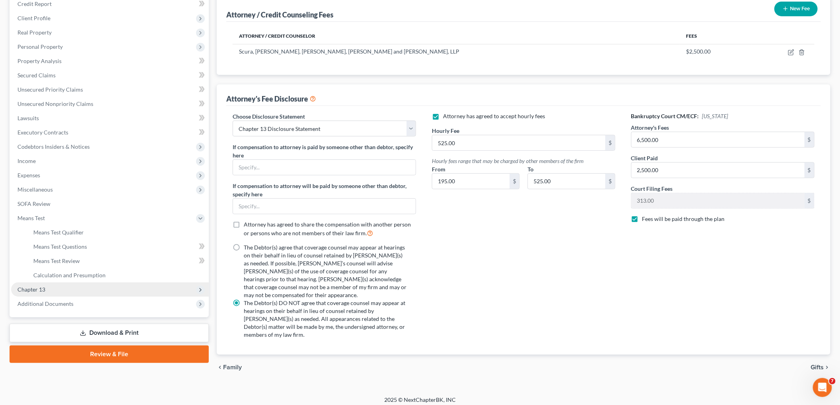
scroll to position [89, 0]
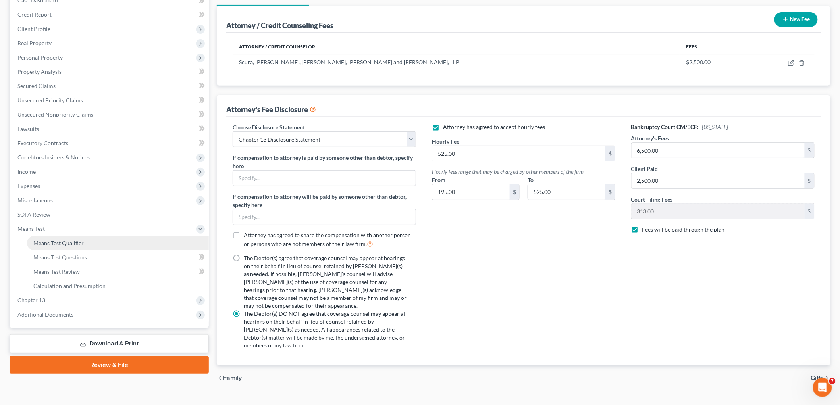
click at [55, 241] on span "Means Test Qualifier" at bounding box center [58, 243] width 50 height 7
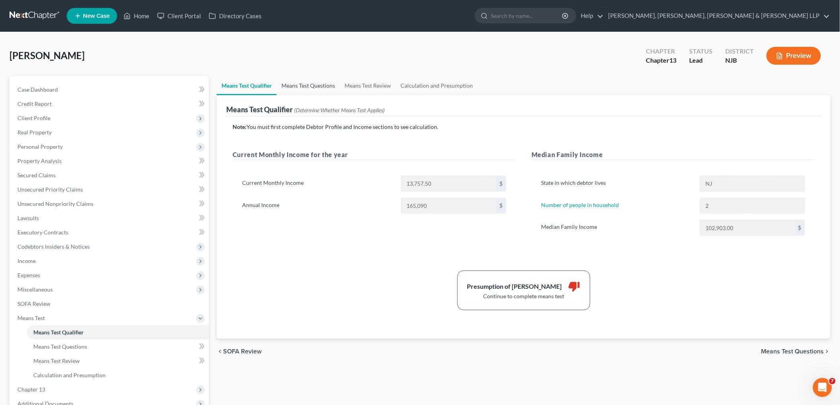
click at [306, 83] on link "Means Test Questions" at bounding box center [308, 85] width 63 height 19
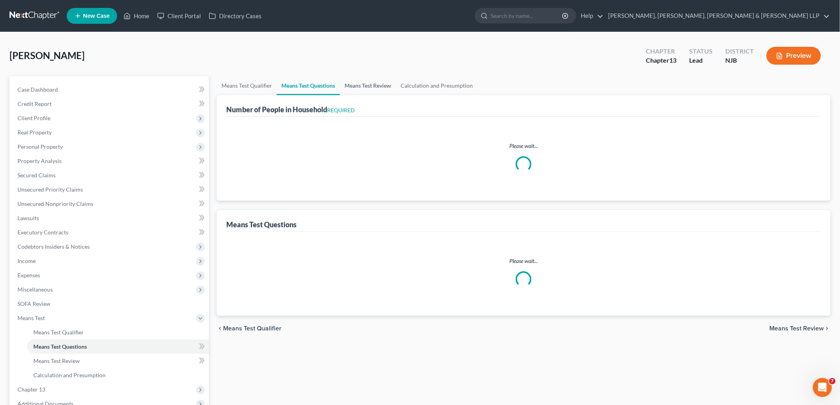
select select "0"
select select "60"
select select "2"
select select "0"
select select "1"
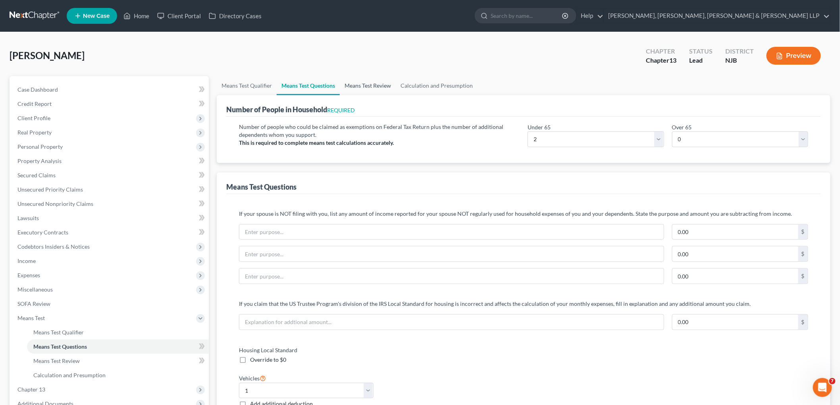
click at [361, 84] on link "Means Test Review" at bounding box center [368, 85] width 56 height 19
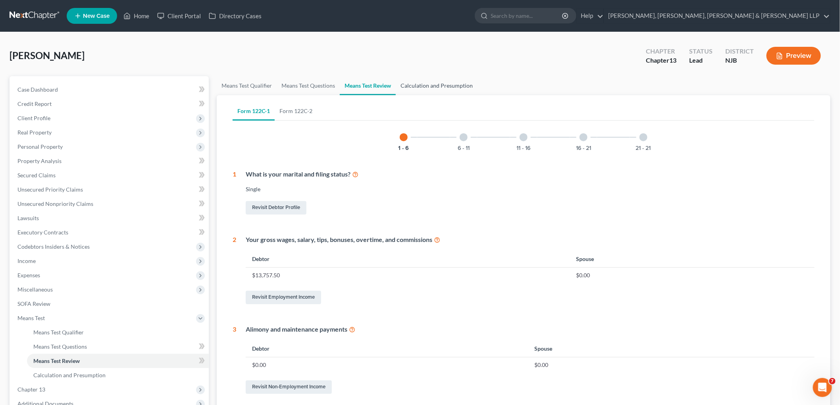
click at [427, 82] on link "Calculation and Presumption" at bounding box center [437, 85] width 82 height 19
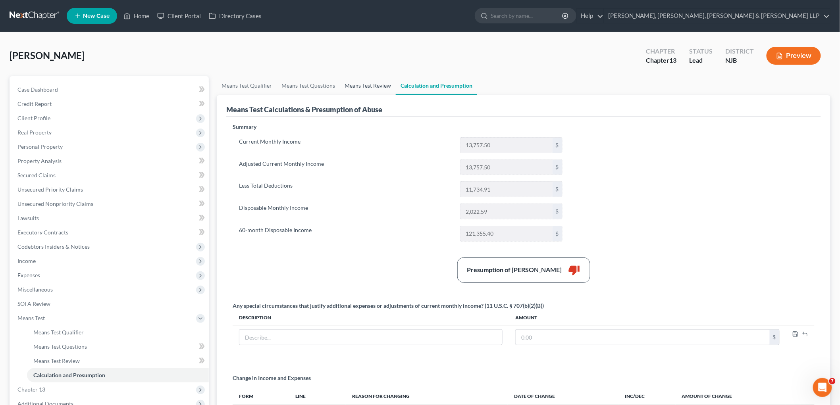
click at [364, 85] on link "Means Test Review" at bounding box center [368, 85] width 56 height 19
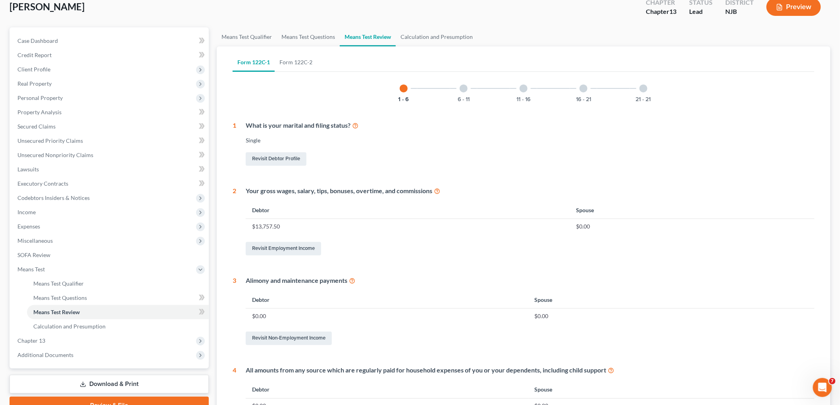
scroll to position [48, 0]
drag, startPoint x: 463, startPoint y: 88, endPoint x: 453, endPoint y: 223, distance: 135.7
click at [450, 88] on div at bounding box center [463, 89] width 8 height 8
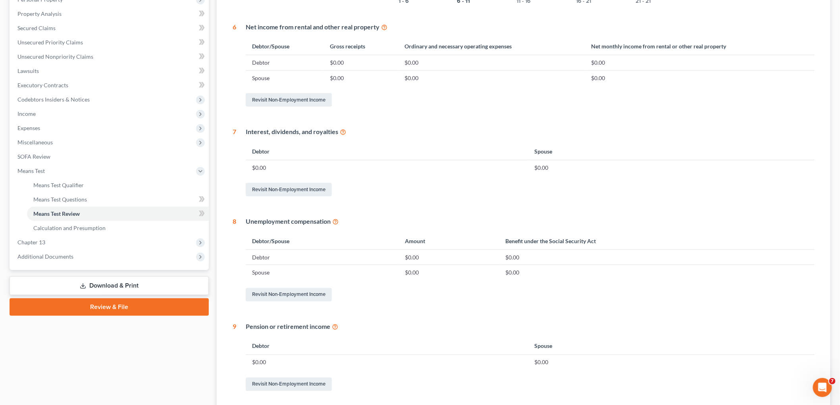
scroll to position [92, 0]
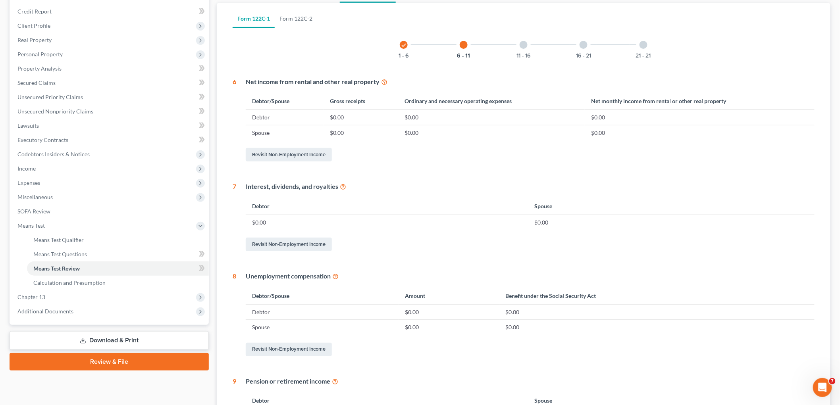
click at [450, 45] on div at bounding box center [523, 45] width 8 height 8
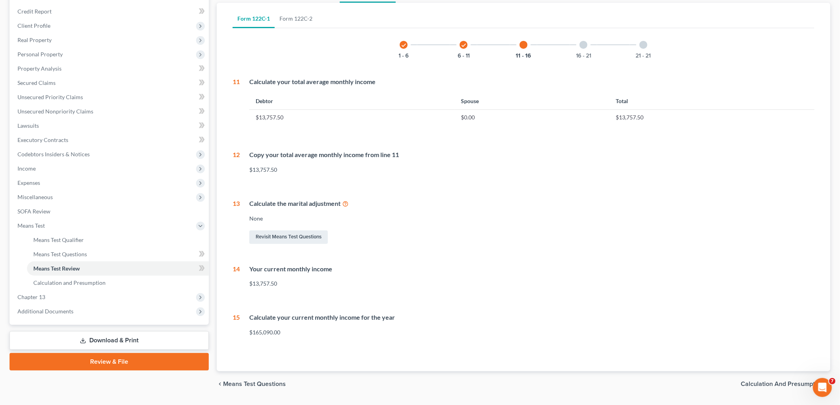
click at [450, 46] on div at bounding box center [583, 45] width 8 height 8
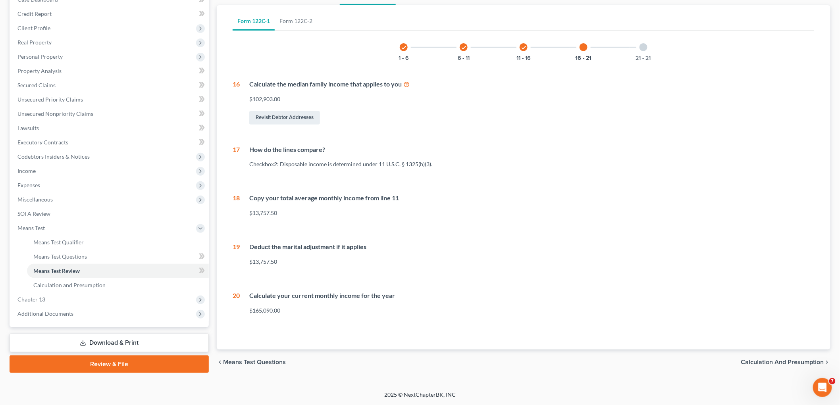
scroll to position [89, 0]
click at [450, 48] on div at bounding box center [643, 48] width 8 height 8
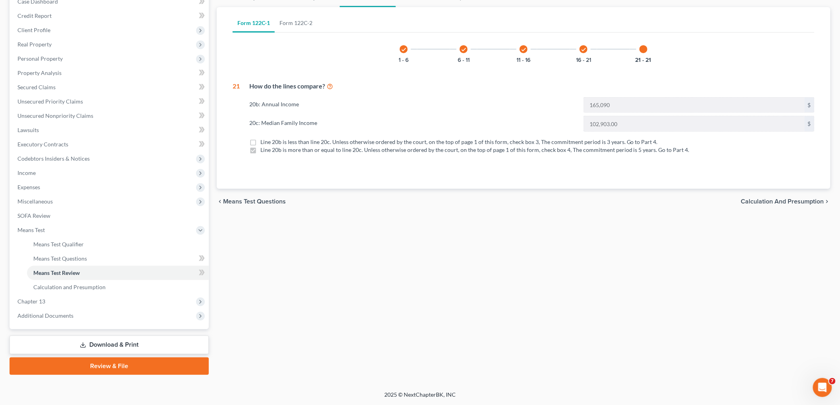
scroll to position [87, 0]
click at [403, 50] on icon "check" at bounding box center [404, 51] width 6 height 6
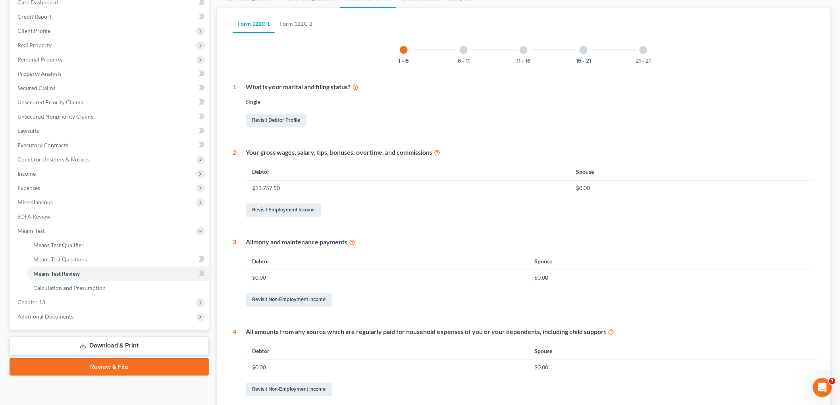
scroll to position [92, 0]
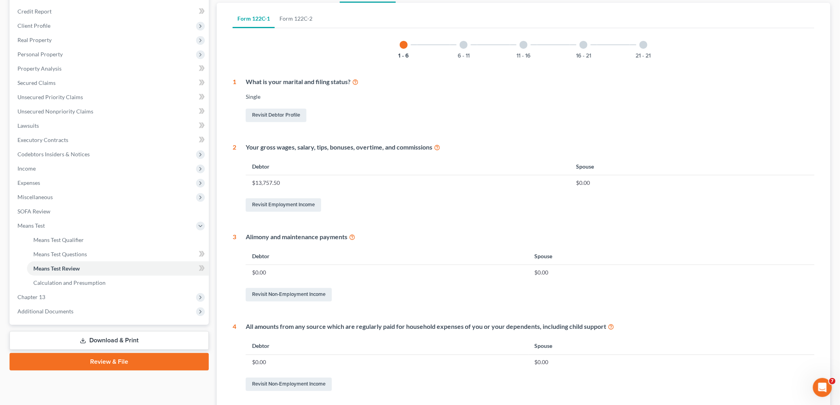
click at [450, 45] on div "6 - 11" at bounding box center [463, 44] width 27 height 27
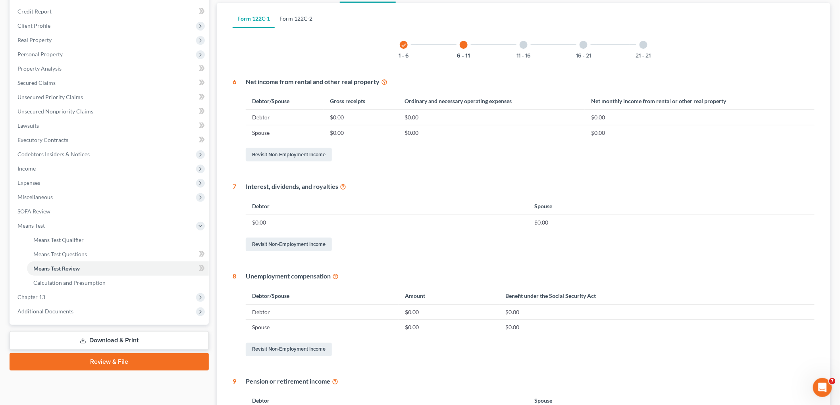
click at [286, 21] on link "Form 122C-2" at bounding box center [296, 18] width 42 height 19
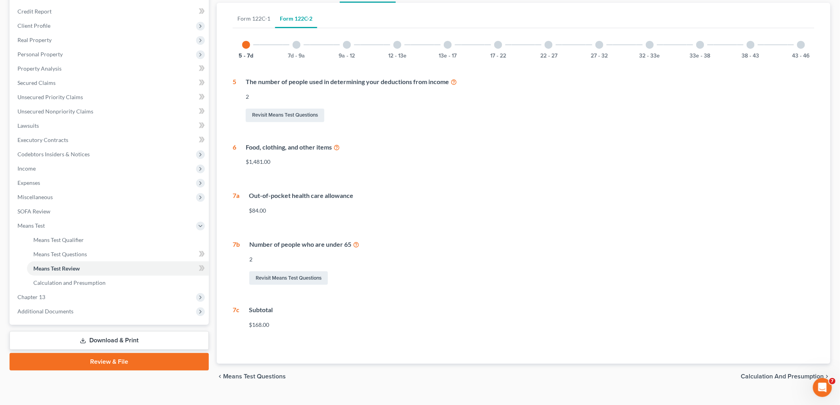
click at [298, 41] on div at bounding box center [296, 45] width 8 height 8
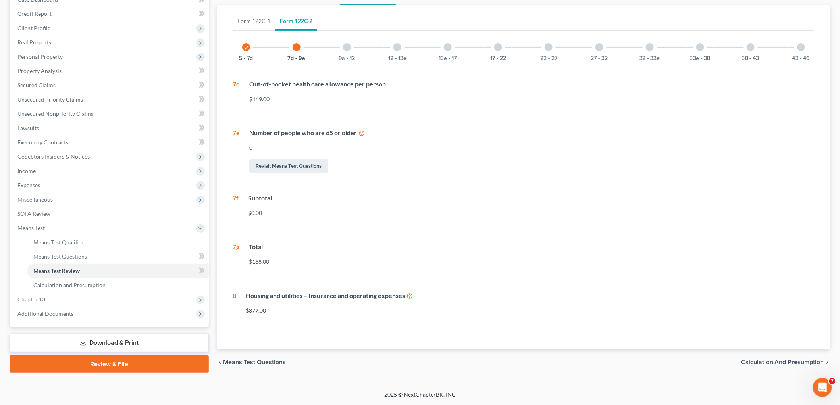
scroll to position [89, 0]
click at [346, 46] on div at bounding box center [347, 48] width 8 height 8
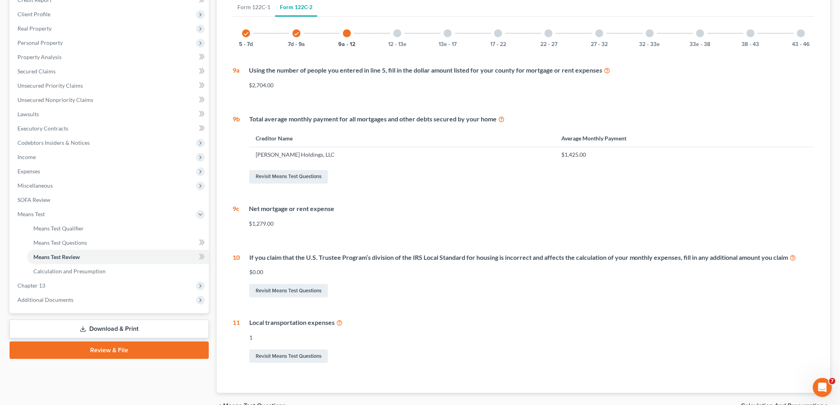
scroll to position [103, 0]
click at [398, 36] on div at bounding box center [397, 34] width 8 height 8
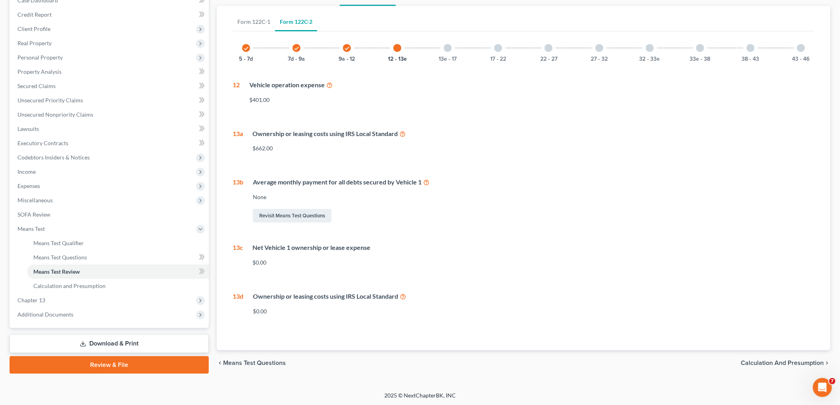
click at [448, 47] on div at bounding box center [448, 48] width 8 height 8
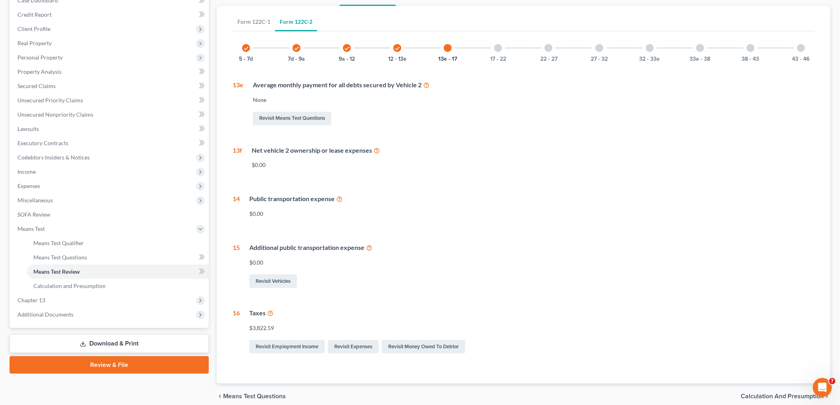
scroll to position [103, 0]
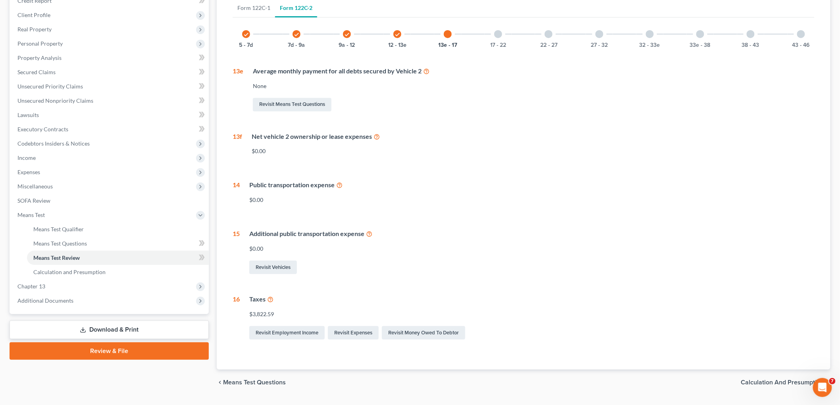
click at [450, 35] on div at bounding box center [498, 34] width 8 height 8
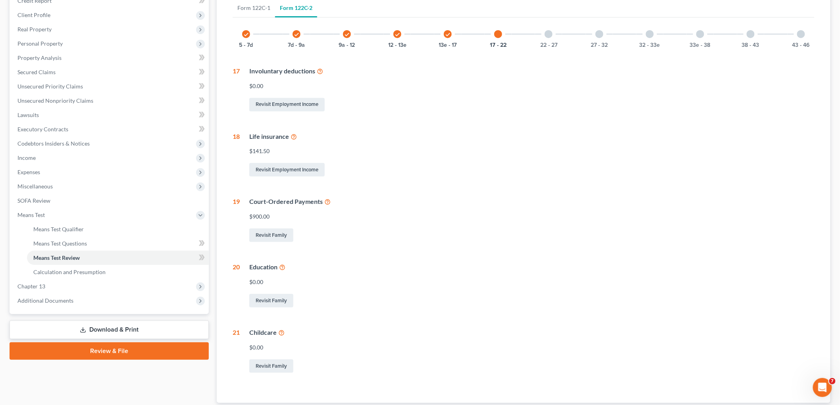
click at [283, 267] on icon at bounding box center [282, 267] width 6 height 8
click at [273, 303] on link "Revisit Family" at bounding box center [271, 300] width 44 height 13
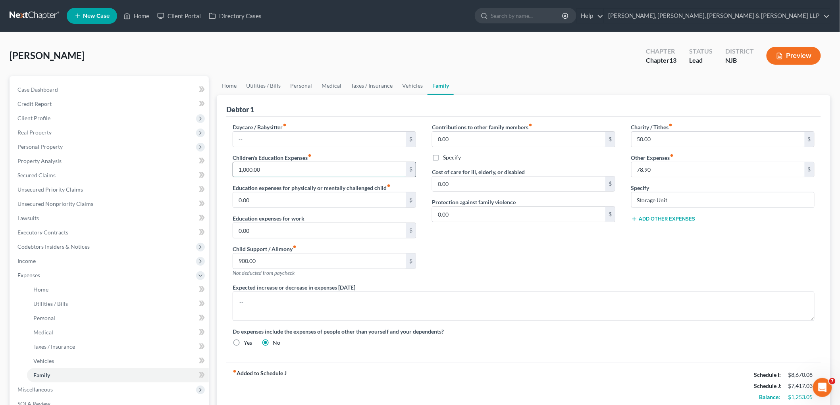
click at [267, 173] on input "1,000.00" at bounding box center [319, 169] width 173 height 15
click at [450, 49] on button "Preview" at bounding box center [793, 56] width 54 height 18
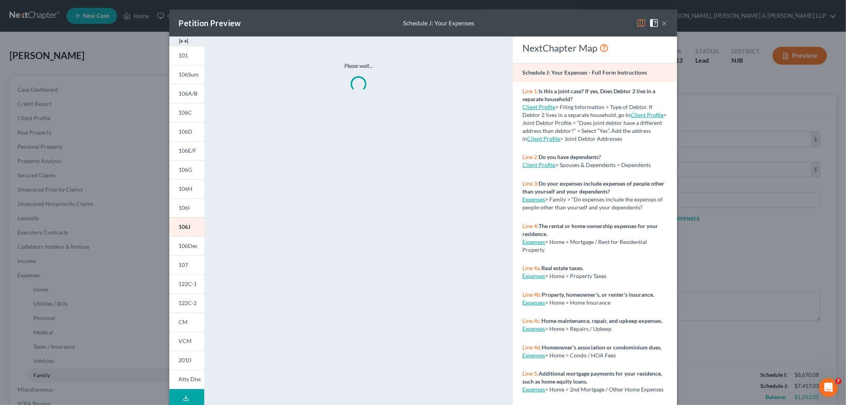
click at [450, 19] on img at bounding box center [642, 23] width 10 height 10
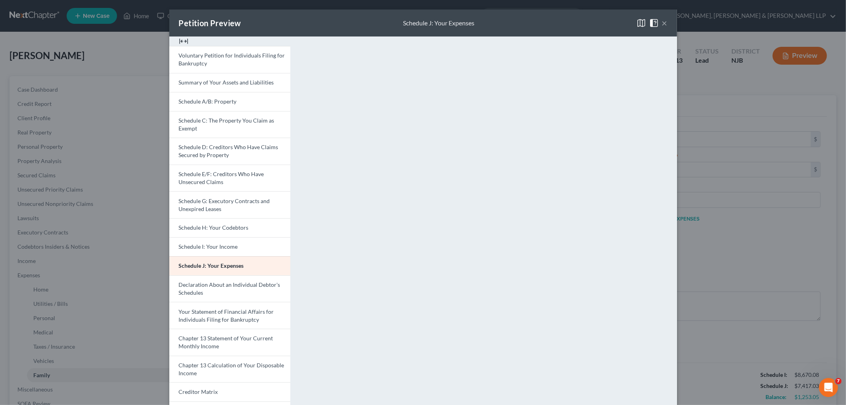
click at [450, 25] on button "×" at bounding box center [665, 23] width 6 height 10
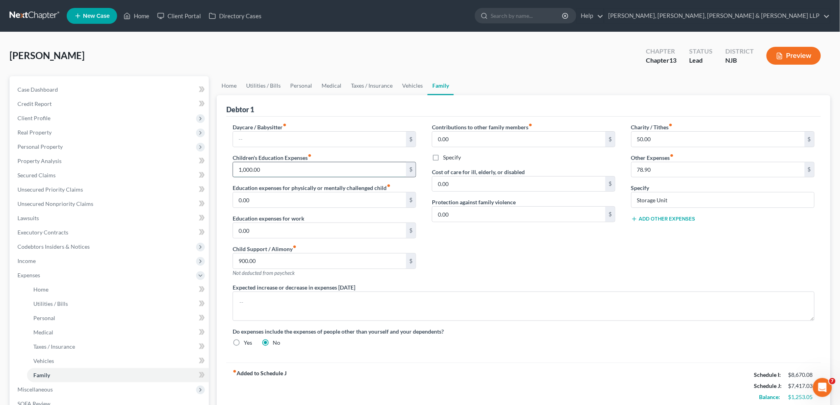
drag, startPoint x: 268, startPoint y: 163, endPoint x: 274, endPoint y: 167, distance: 7.2
click at [268, 163] on input "1,000.00" at bounding box center [319, 169] width 173 height 15
click at [260, 136] on input "text" at bounding box center [319, 139] width 173 height 15
paste input "1,000.00"
type input "1,000.00"
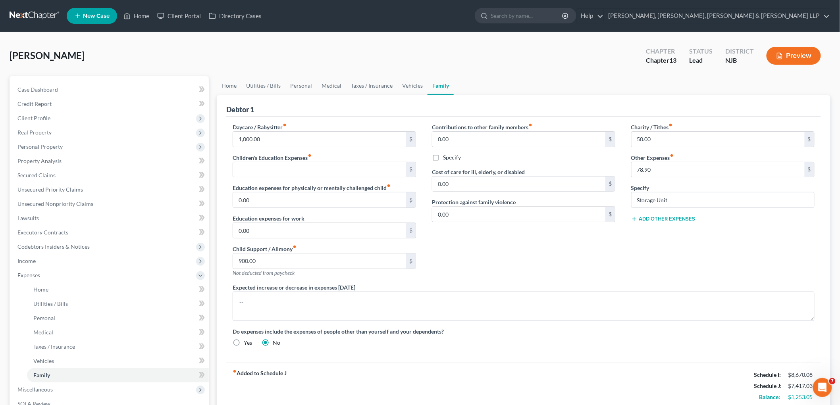
click at [450, 256] on div "Contributions to other family members fiber_manual_record 0.00 $ Specify Cost o…" at bounding box center [523, 203] width 199 height 160
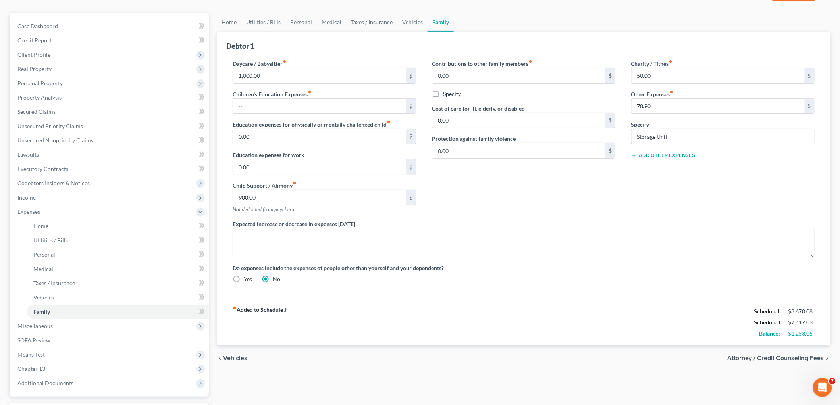
scroll to position [88, 0]
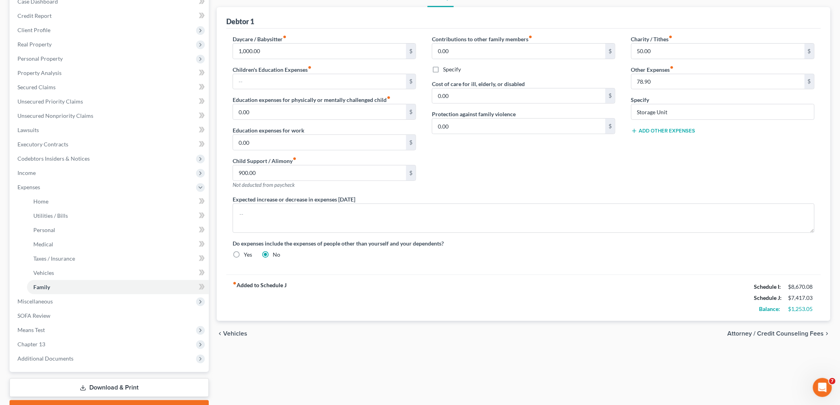
click at [450, 334] on span "Attorney / Credit Counseling Fees" at bounding box center [775, 334] width 96 height 6
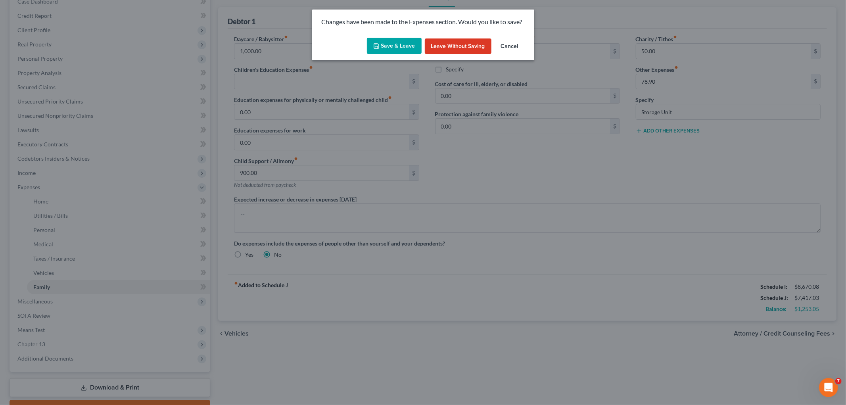
click at [398, 46] on button "Save & Leave" at bounding box center [394, 46] width 55 height 17
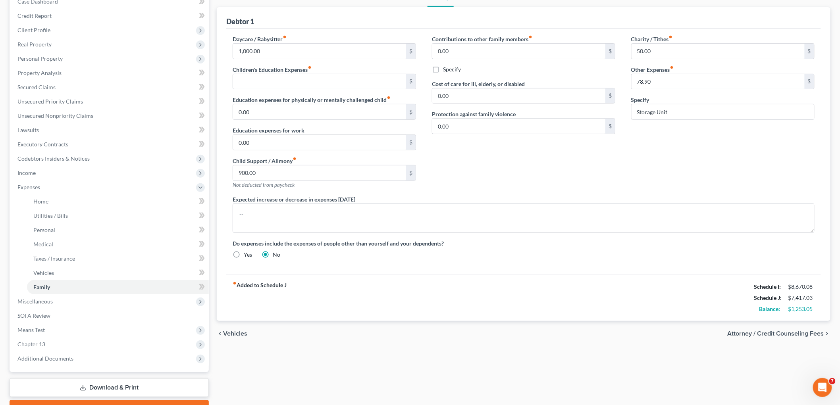
select select "0"
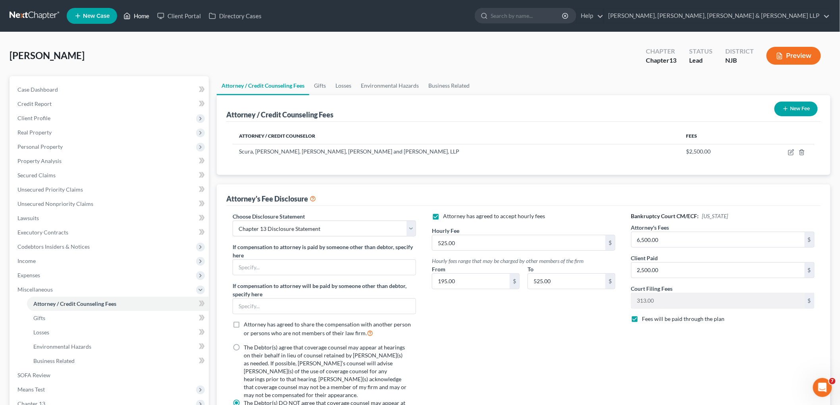
click at [140, 17] on link "Home" at bounding box center [136, 16] width 34 height 14
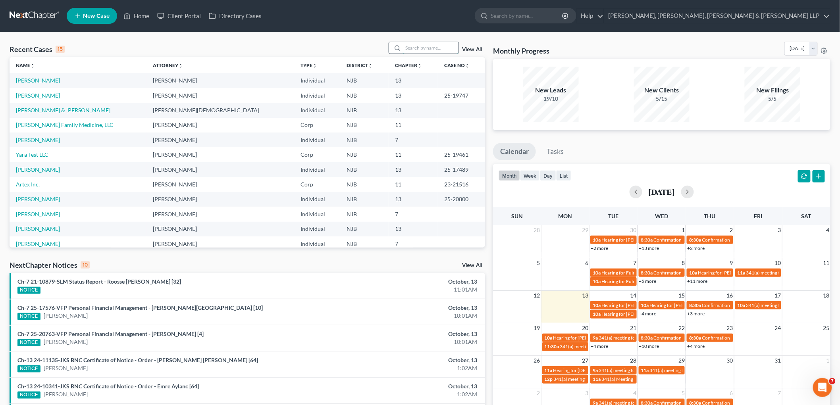
click at [431, 46] on input "search" at bounding box center [431, 48] width 56 height 12
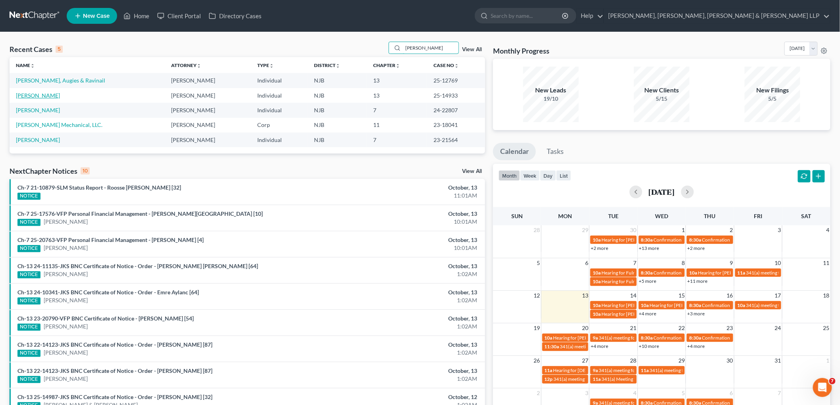
type input "[PERSON_NAME]"
click at [50, 95] on link "[PERSON_NAME]" at bounding box center [38, 95] width 44 height 7
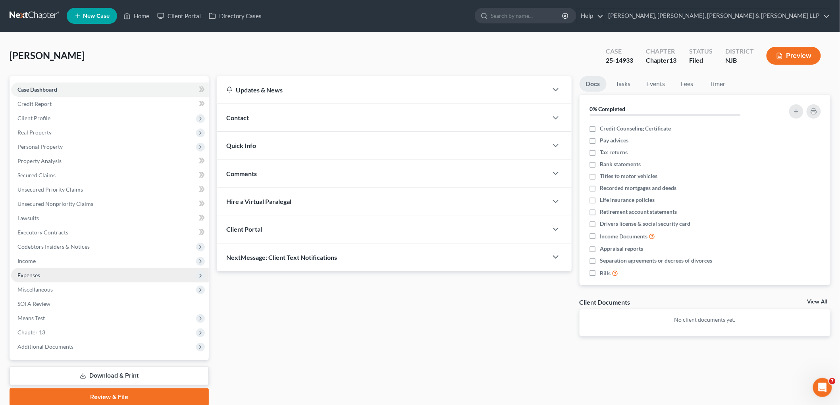
click at [33, 273] on span "Expenses" at bounding box center [28, 275] width 23 height 7
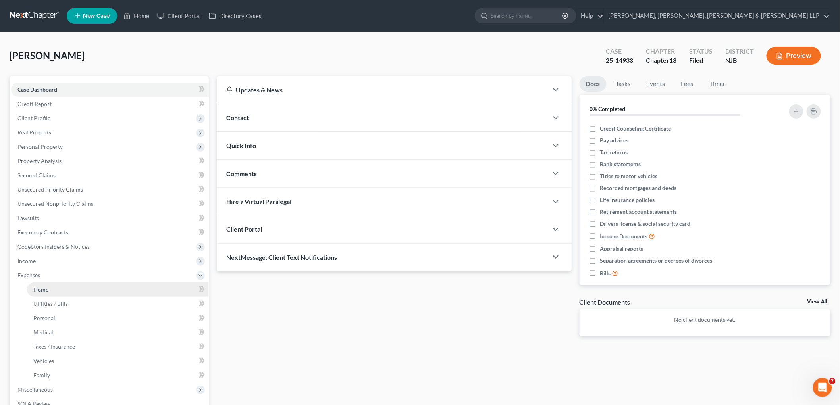
click at [40, 287] on span "Home" at bounding box center [40, 289] width 15 height 7
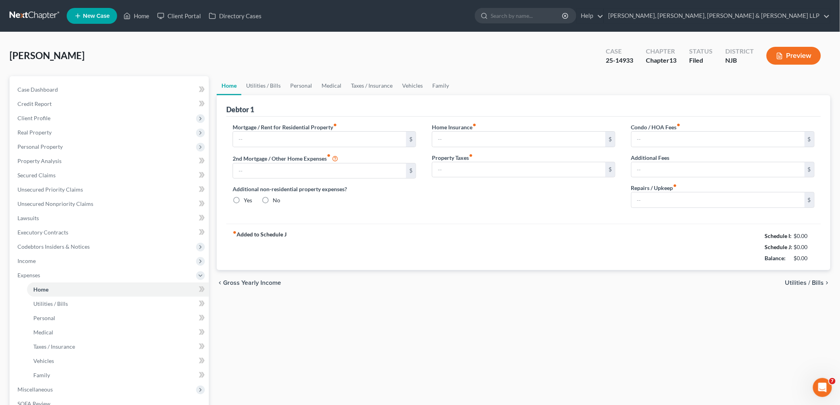
type input "3,667.82"
type input "0.00"
radio input "true"
type input "133.50"
type input "0.00"
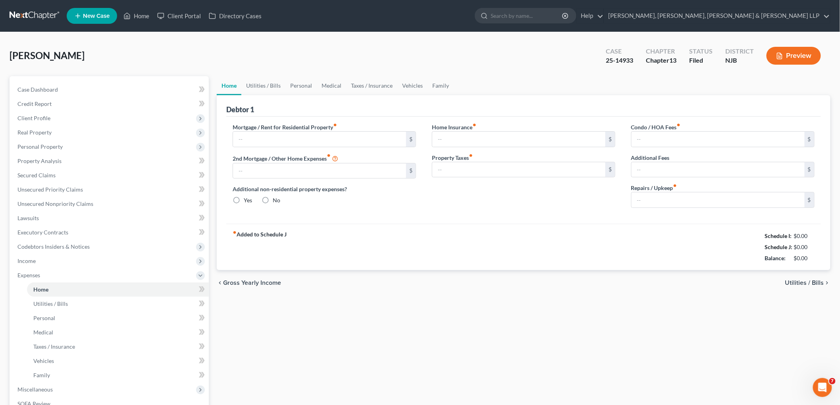
type input "36.83"
type input "0.00"
type input "216.66"
click at [21, 263] on span "Income" at bounding box center [26, 261] width 18 height 7
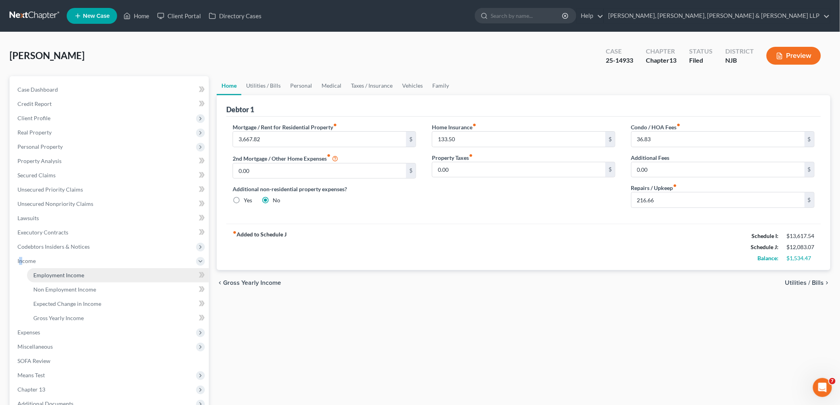
click at [46, 275] on span "Employment Income" at bounding box center [58, 275] width 51 height 7
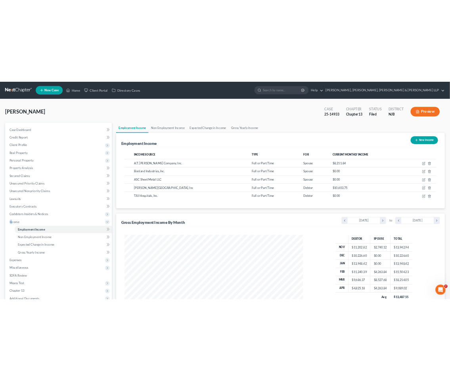
scroll to position [166, 348]
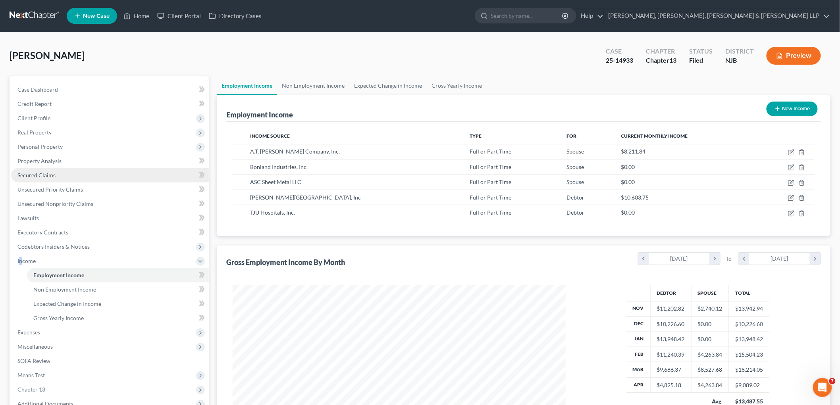
click at [30, 173] on span "Secured Claims" at bounding box center [36, 175] width 38 height 7
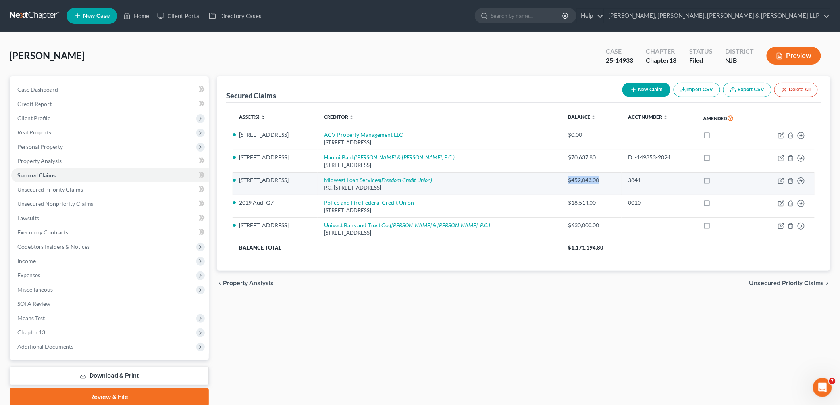
drag, startPoint x: 544, startPoint y: 179, endPoint x: 580, endPoint y: 182, distance: 35.8
click at [450, 182] on td "$452,043.00" at bounding box center [592, 184] width 60 height 23
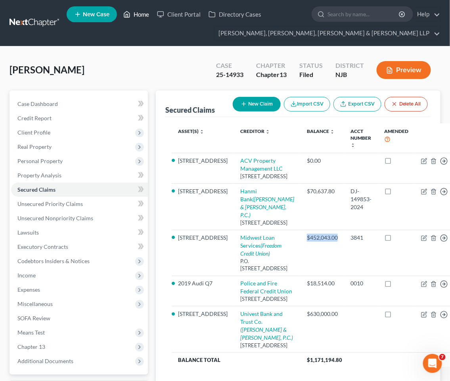
click at [142, 13] on link "Home" at bounding box center [136, 14] width 34 height 14
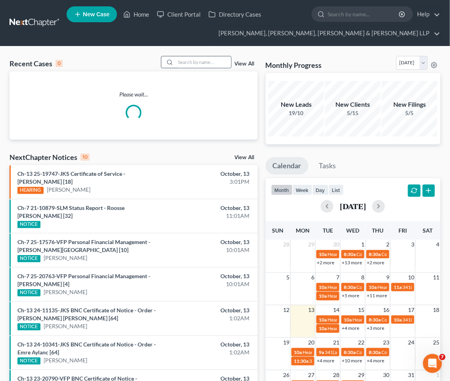
click at [190, 64] on input "search" at bounding box center [204, 62] width 56 height 12
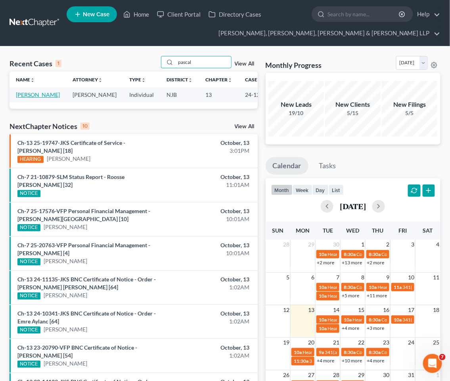
type input "pascal"
click at [21, 98] on link "[PERSON_NAME]" at bounding box center [38, 94] width 44 height 7
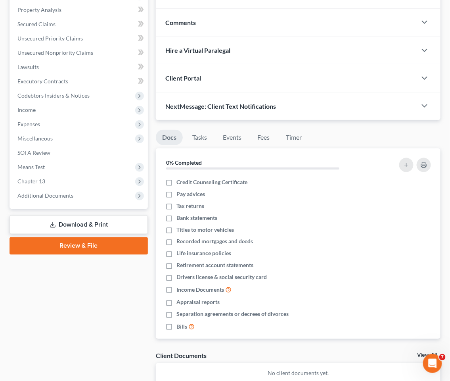
scroll to position [176, 0]
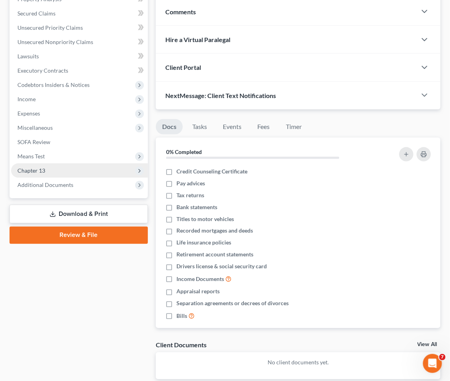
click at [33, 169] on span "Chapter 13" at bounding box center [31, 170] width 28 height 7
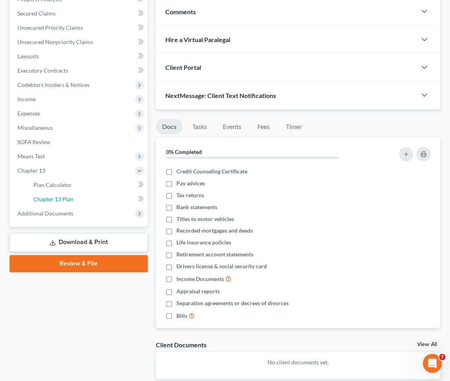
drag, startPoint x: 49, startPoint y: 197, endPoint x: 412, endPoint y: 2, distance: 412.0
click at [49, 196] on span "Chapter 13 Plan" at bounding box center [53, 199] width 40 height 7
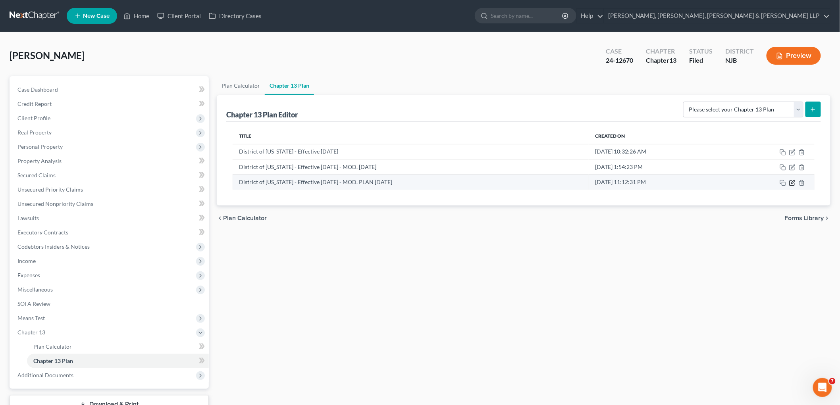
click at [450, 183] on icon "button" at bounding box center [792, 183] width 6 height 6
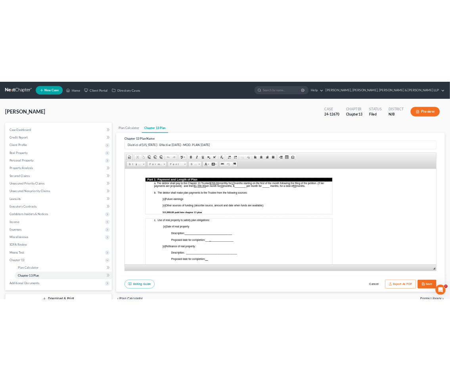
scroll to position [352, 0]
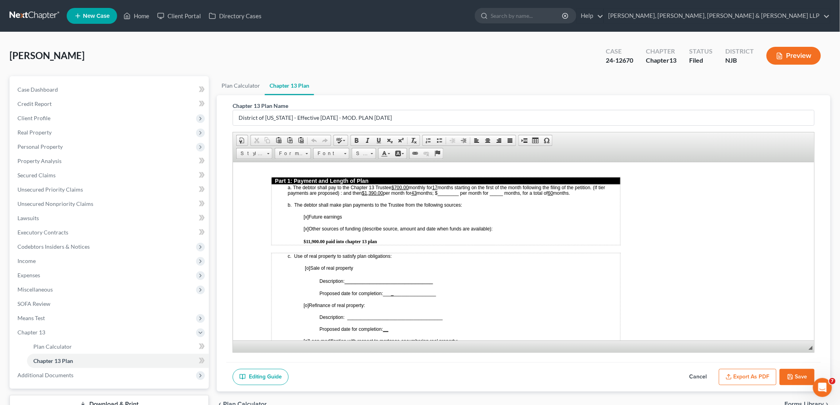
click at [450, 373] on button "Cancel" at bounding box center [697, 377] width 35 height 17
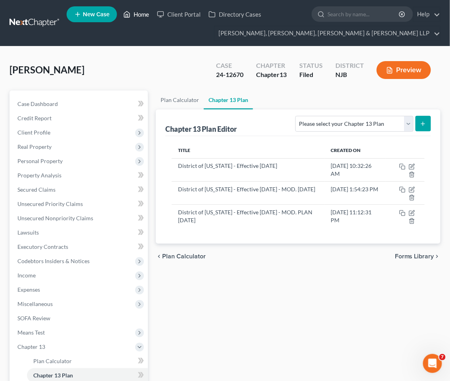
click at [140, 17] on link "Home" at bounding box center [136, 14] width 34 height 14
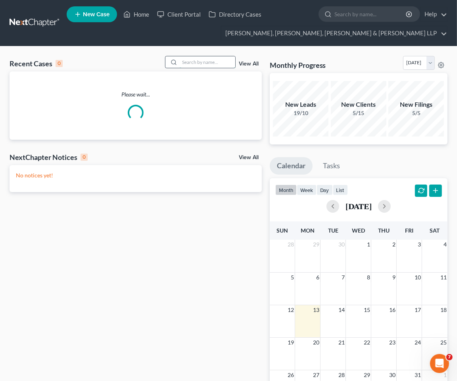
click at [207, 61] on input "search" at bounding box center [208, 62] width 56 height 12
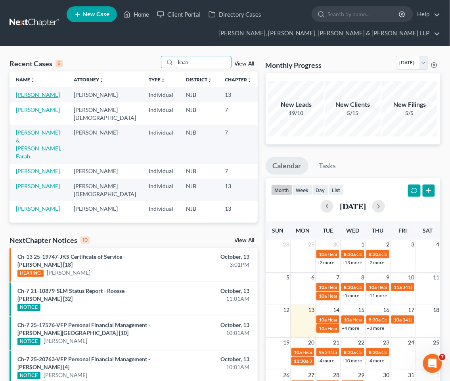
type input "khan"
click at [36, 98] on link "[PERSON_NAME]" at bounding box center [38, 94] width 44 height 7
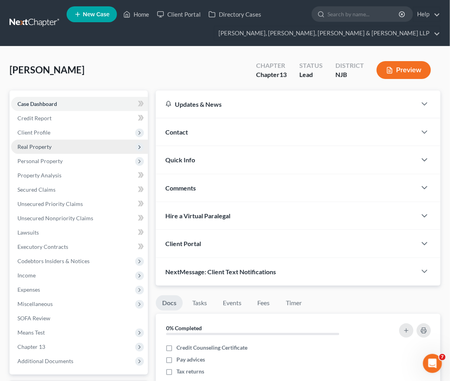
click at [40, 147] on span "Real Property" at bounding box center [34, 146] width 34 height 7
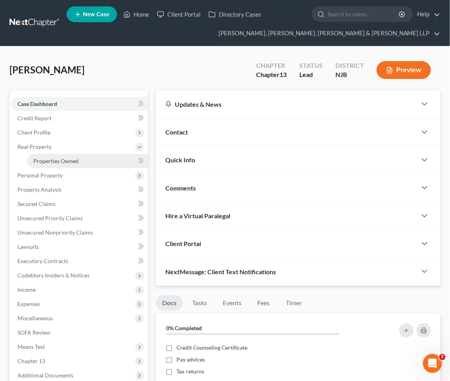
click at [56, 160] on span "Properties Owned" at bounding box center [55, 161] width 45 height 7
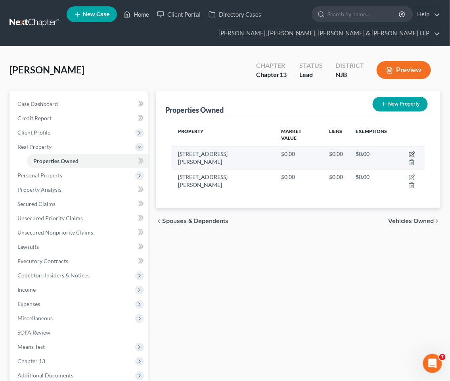
click at [409, 151] on icon "button" at bounding box center [412, 154] width 6 height 6
select select "33"
select select "15"
select select "0"
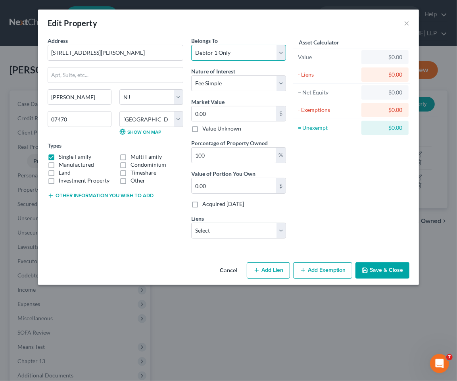
click at [242, 57] on select "Select Debtor 1 Only Debtor 2 Only Debtor 1 And Debtor 2 Only At Least One Of T…" at bounding box center [238, 53] width 95 height 16
select select "3"
click at [191, 45] on select "Select Debtor 1 Only Debtor 2 Only Debtor 1 And Debtor 2 Only At Least One Of T…" at bounding box center [238, 53] width 95 height 16
click at [244, 84] on select "Select Fee Simple Joint Tenant Life Estate Equitable Interest Future Interest T…" at bounding box center [238, 83] width 95 height 16
select select "4"
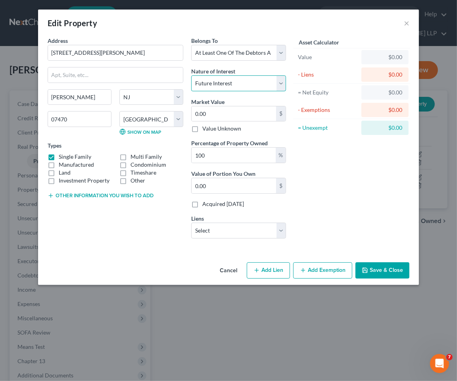
click at [191, 75] on select "Select Fee Simple Joint Tenant Life Estate Equitable Interest Future Interest T…" at bounding box center [238, 83] width 95 height 16
click at [386, 265] on button "Save & Close" at bounding box center [383, 270] width 54 height 17
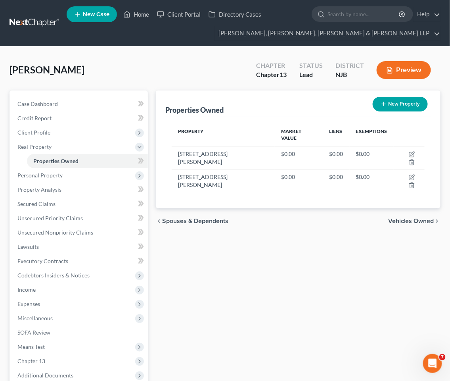
click at [181, 57] on div "[PERSON_NAME] Upgraded Chapter Chapter 13 Status Lead District [GEOGRAPHIC_DATA…" at bounding box center [225, 73] width 431 height 35
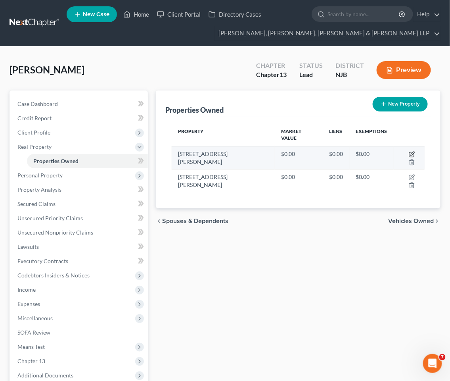
click at [409, 151] on icon "button" at bounding box center [412, 154] width 6 height 6
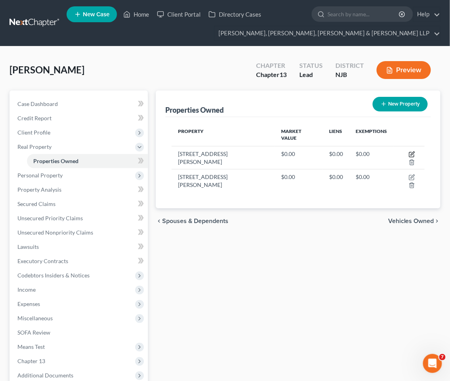
select select "33"
select select "15"
select select "3"
select select "4"
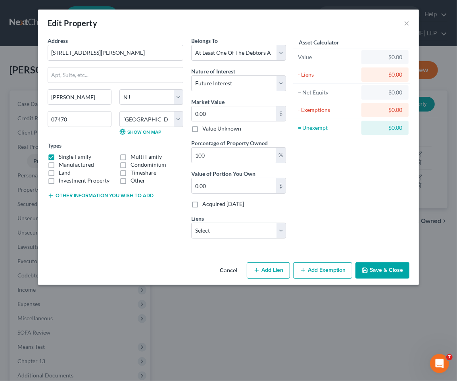
click at [229, 275] on button "Cancel" at bounding box center [228, 271] width 30 height 16
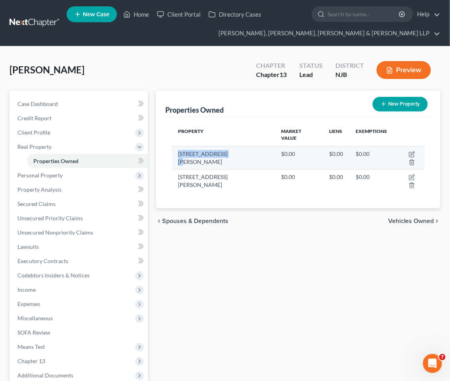
drag, startPoint x: 217, startPoint y: 146, endPoint x: 177, endPoint y: 144, distance: 40.9
click at [177, 146] on td "[STREET_ADDRESS][PERSON_NAME]" at bounding box center [223, 157] width 103 height 23
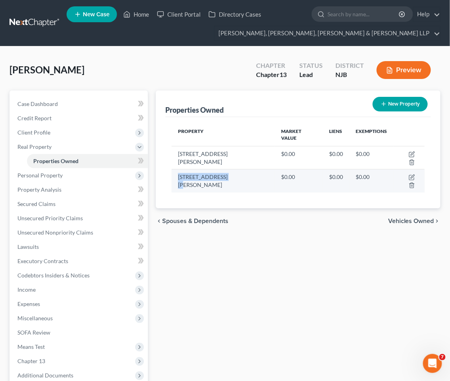
drag, startPoint x: 215, startPoint y: 160, endPoint x: 176, endPoint y: 161, distance: 39.3
click at [176, 169] on td "[STREET_ADDRESS][PERSON_NAME]" at bounding box center [223, 180] width 103 height 23
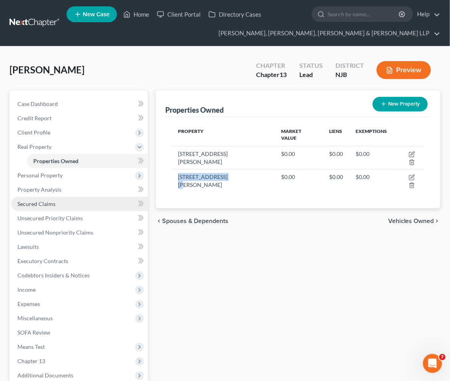
click at [35, 200] on span "Secured Claims" at bounding box center [36, 203] width 38 height 7
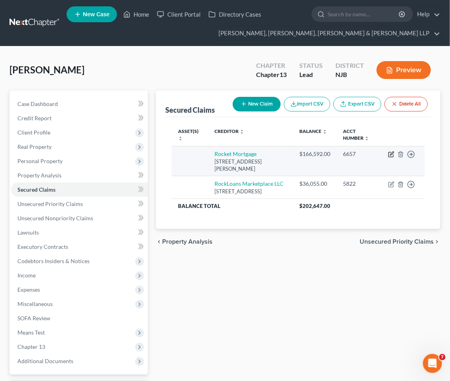
click at [392, 155] on icon "button" at bounding box center [392, 154] width 4 height 4
select select "23"
select select "0"
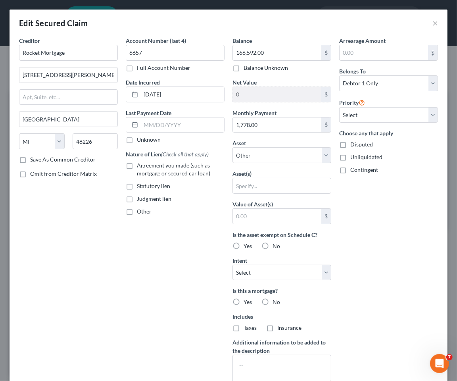
click at [136, 283] on div "Account Number (last 4) 6657 Full Account Number Date Incurred [DATE] Last Paym…" at bounding box center [175, 214] width 107 height 354
click at [137, 167] on label "Agreement you made (such as mortgage or secured car loan)" at bounding box center [181, 169] width 88 height 16
click at [140, 167] on input "Agreement you made (such as mortgage or secured car loan)" at bounding box center [142, 163] width 5 height 5
checkbox input "true"
click at [246, 161] on select "Select Other Multiple Assets [STREET_ADDRESS][PERSON_NAME] - $0.0 [STREET_ADDRE…" at bounding box center [282, 155] width 99 height 16
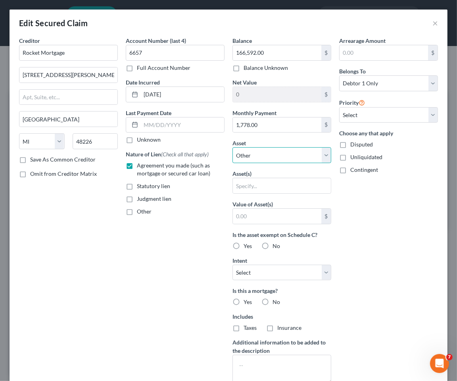
select select "3"
click at [233, 147] on select "Select Other Multiple Assets [STREET_ADDRESS][PERSON_NAME] - $0.0 [STREET_ADDRE…" at bounding box center [282, 155] width 99 height 16
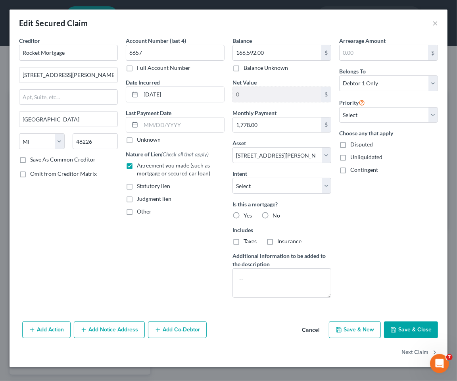
click at [244, 215] on label "Yes" at bounding box center [248, 215] width 8 height 8
click at [247, 215] on input "Yes" at bounding box center [249, 213] width 5 height 5
radio input "true"
click at [244, 243] on label "Taxes" at bounding box center [250, 241] width 13 height 8
click at [247, 242] on input "Taxes" at bounding box center [249, 239] width 5 height 5
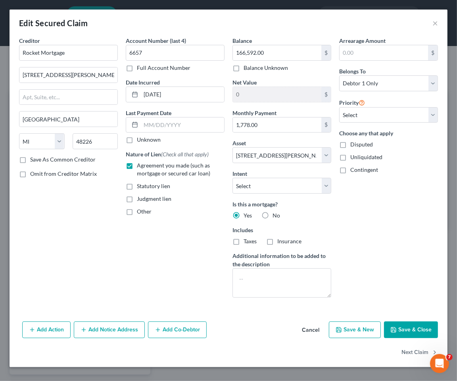
checkbox input "true"
drag, startPoint x: 271, startPoint y: 242, endPoint x: 281, endPoint y: 183, distance: 59.9
click at [277, 242] on label "Insurance" at bounding box center [289, 241] width 24 height 8
click at [281, 242] on input "Insurance" at bounding box center [283, 239] width 5 height 5
checkbox input "true"
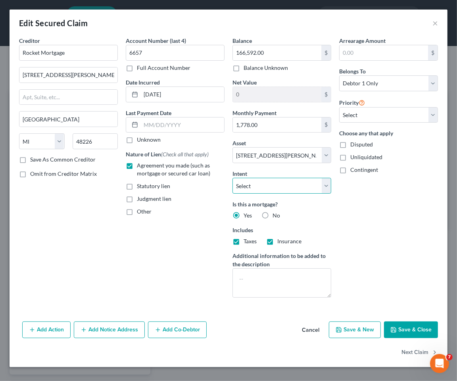
click at [281, 183] on select "Select Surrender Redeem Reaffirm Avoid Other" at bounding box center [282, 186] width 99 height 16
select select "2"
click at [233, 178] on select "Select Surrender Redeem Reaffirm Avoid Other" at bounding box center [282, 186] width 99 height 16
click at [263, 121] on input "1,778.00" at bounding box center [277, 124] width 88 height 15
type input "1,778.34"
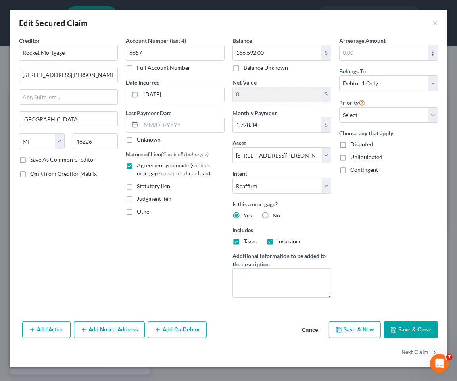
click at [114, 258] on div "Creditor * Rocket Mortgage [STREET_ADDRESS][GEOGRAPHIC_DATA][PERSON_NAME] [US_S…" at bounding box center [68, 170] width 107 height 267
drag, startPoint x: 385, startPoint y: 116, endPoint x: 380, endPoint y: 121, distance: 7.0
click at [385, 116] on select "Select 1st 2nd 3rd 4th 5th 6th 7th 8th 9th 10th 11th 12th 13th 14th 15th 16th 1…" at bounding box center [388, 115] width 99 height 16
select select "0"
click at [339, 107] on select "Select 1st 2nd 3rd 4th 5th 6th 7th 8th 9th 10th 11th 12th 13th 14th 15th 16th 1…" at bounding box center [388, 115] width 99 height 16
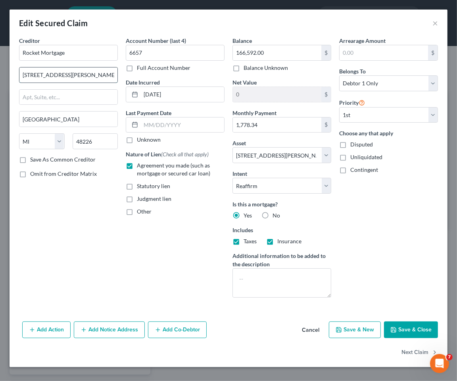
click at [100, 73] on input "[STREET_ADDRESS][PERSON_NAME]" at bounding box center [68, 74] width 98 height 15
type input "[STREET_ADDRESS][PERSON_NAME]"
click at [91, 232] on div "Creditor * Rocket Mortgage [STREET_ADDRESS][GEOGRAPHIC_DATA][PERSON_NAME] [US_S…" at bounding box center [68, 170] width 107 height 267
click at [148, 125] on input "text" at bounding box center [182, 124] width 83 height 15
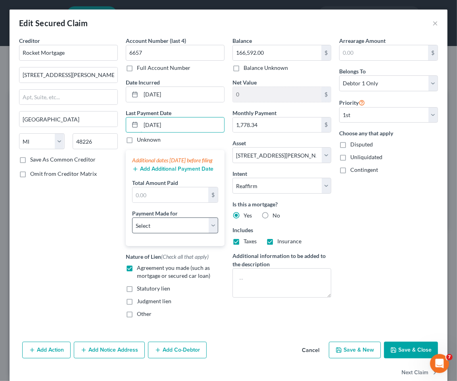
type input "[DATE]"
click at [163, 233] on select "Select Car Credit Card Loan Repayment Mortgage Other Suppliers Or Vendors" at bounding box center [175, 225] width 86 height 16
select select "3"
click at [132, 225] on select "Select Car Credit Card Loan Repayment Mortgage Other Suppliers Or Vendors" at bounding box center [175, 225] width 86 height 16
click at [155, 202] on input "text" at bounding box center [171, 194] width 76 height 15
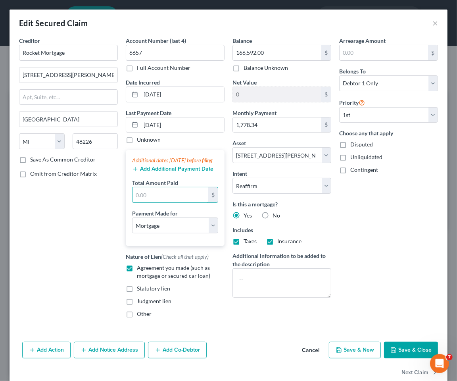
paste input "$1,778.34"
type input "1,778.34"
click at [69, 224] on div "Creditor * Rocket Mortgage [STREET_ADDRESS][GEOGRAPHIC_DATA][PERSON_NAME] [US_S…" at bounding box center [68, 181] width 107 height 288
click at [404, 358] on button "Save & Close" at bounding box center [411, 350] width 54 height 17
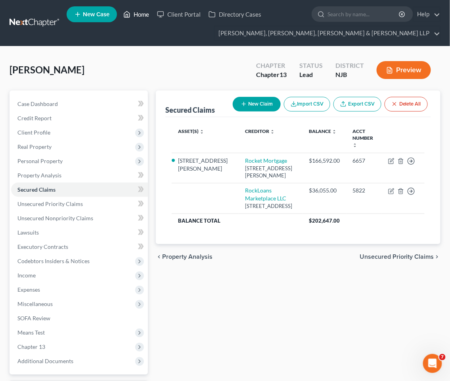
click at [143, 12] on link "Home" at bounding box center [136, 14] width 34 height 14
